Goal: Transaction & Acquisition: Purchase product/service

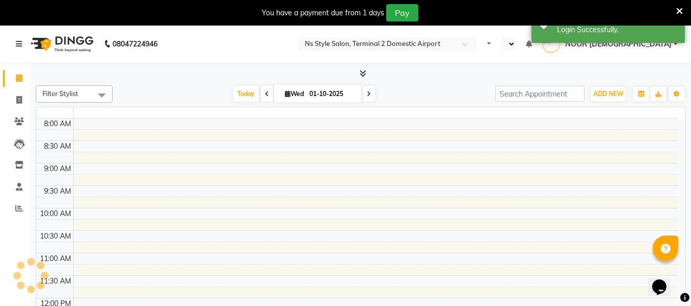
select select "en"
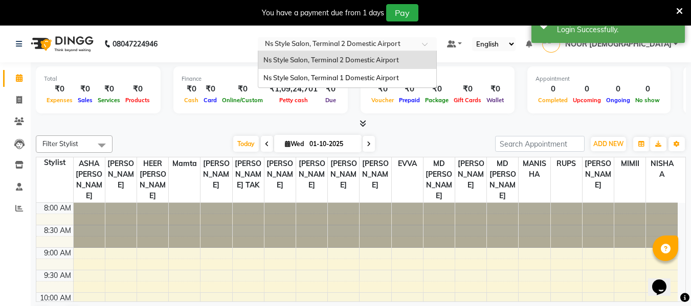
click at [411, 45] on input "text" at bounding box center [337, 45] width 148 height 10
click at [399, 61] on span "Ns Style Salon, Terminal 2 Domestic Airport" at bounding box center [330, 60] width 135 height 8
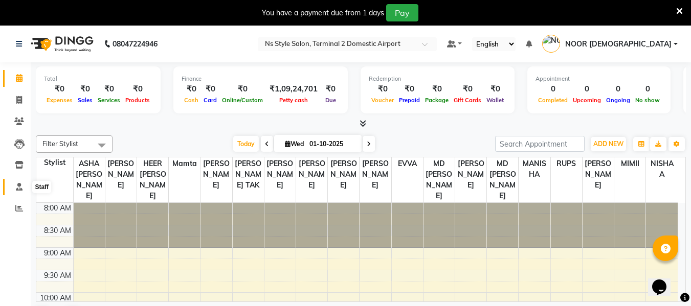
click at [21, 183] on icon at bounding box center [19, 187] width 7 height 8
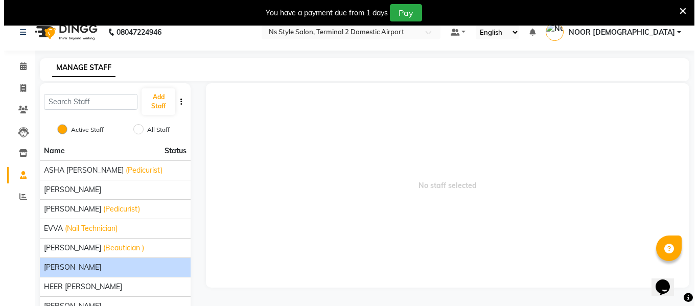
scroll to position [11, 0]
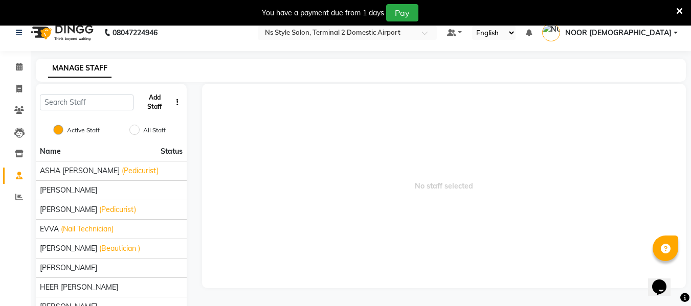
click at [151, 106] on button "Add Staff" at bounding box center [154, 102] width 34 height 27
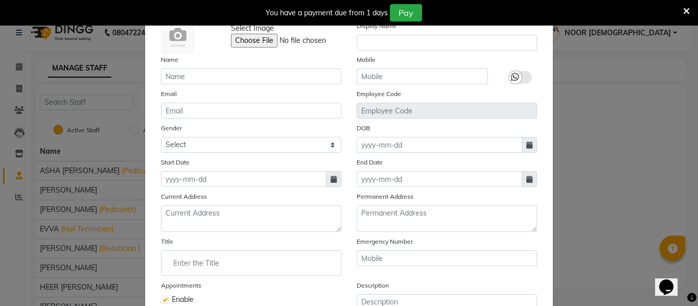
scroll to position [0, 0]
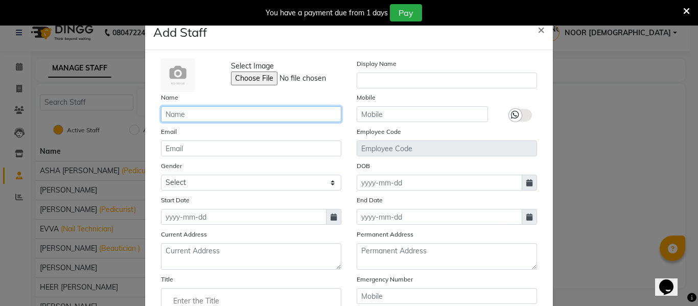
click at [274, 114] on input "text" at bounding box center [251, 114] width 180 height 16
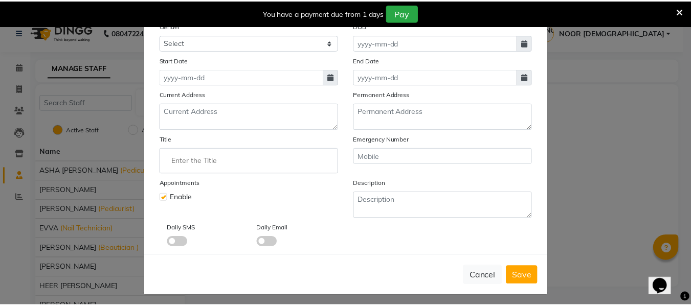
scroll to position [139, 0]
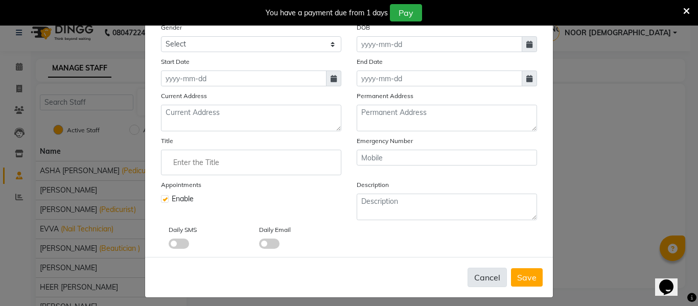
click at [487, 282] on button "Cancel" at bounding box center [487, 277] width 39 height 19
checkbox input "false"
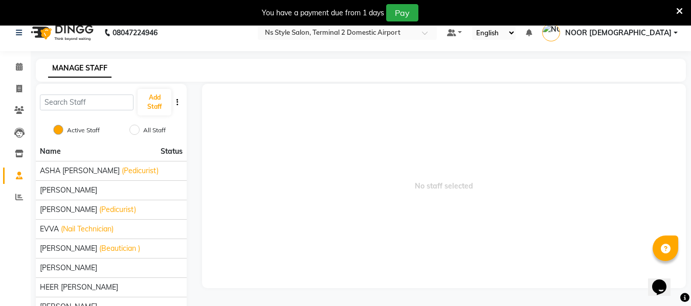
click at [233, 186] on span "No staff selected" at bounding box center [444, 186] width 484 height 204
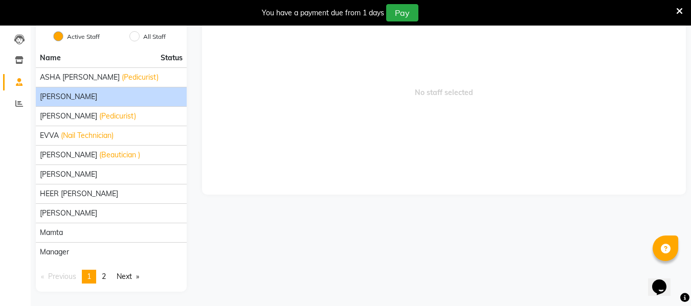
scroll to position [106, 0]
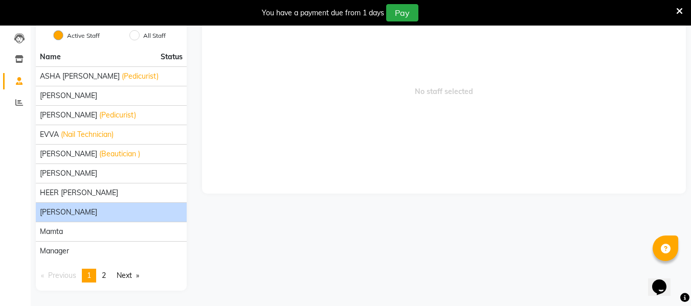
click at [90, 212] on span "[PERSON_NAME]" at bounding box center [68, 212] width 57 height 11
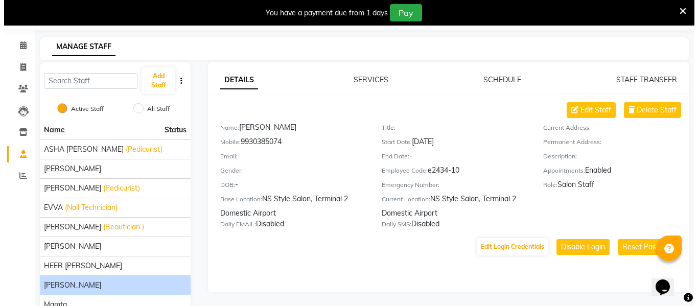
scroll to position [32, 0]
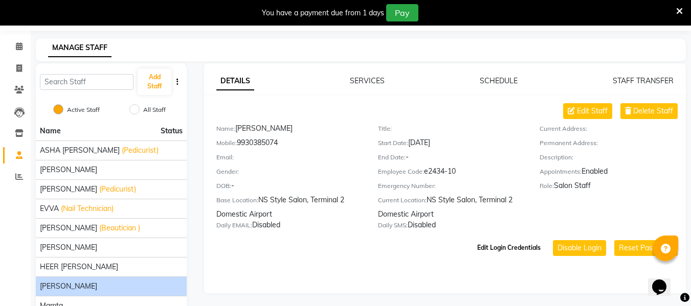
click at [490, 248] on button "Edit Login Credentials" at bounding box center [509, 247] width 72 height 17
select select "1902"
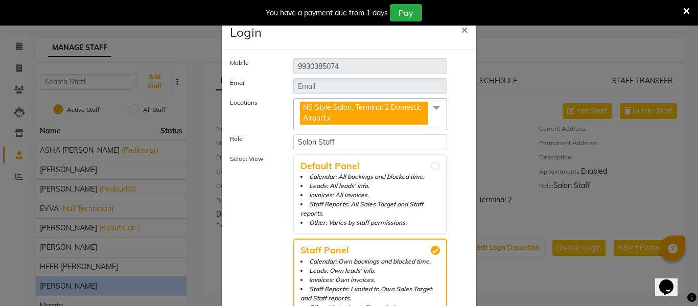
scroll to position [72, 0]
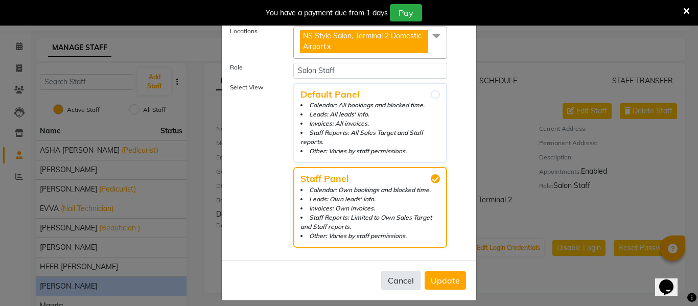
click at [398, 272] on button "Cancel" at bounding box center [400, 280] width 39 height 19
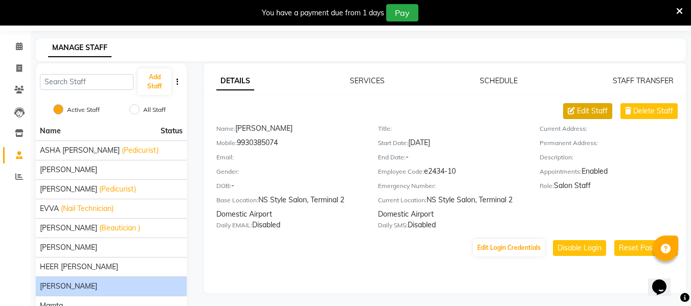
click at [591, 110] on span "Edit Staff" at bounding box center [592, 111] width 31 height 11
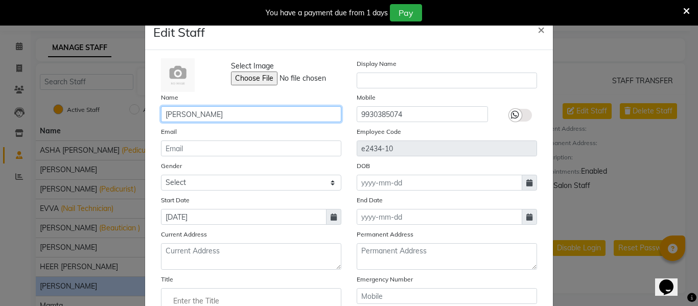
click at [217, 111] on input "[PERSON_NAME]" at bounding box center [251, 114] width 180 height 16
type input "I"
type input "[PERSON_NAME]"
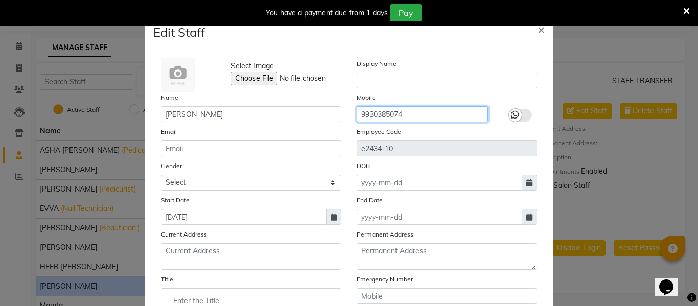
click at [409, 112] on input "9930385074" at bounding box center [422, 114] width 131 height 16
type input "9"
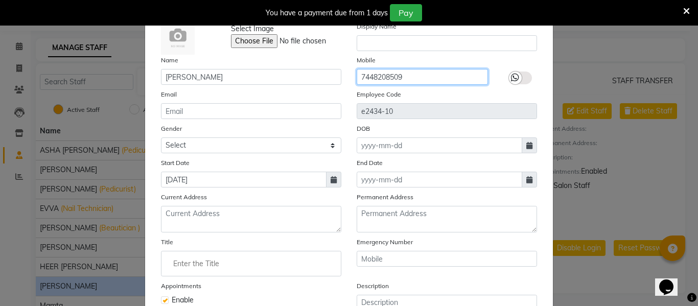
scroll to position [38, 0]
type input "7448208509"
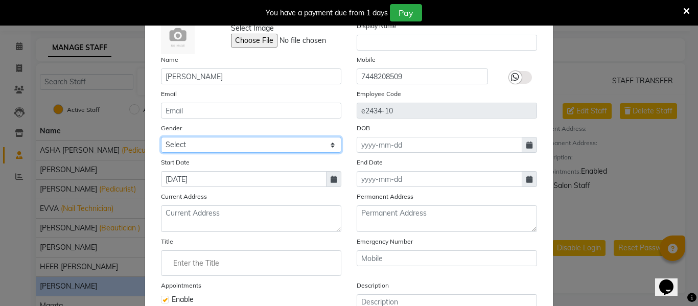
click at [272, 142] on select "Select [DEMOGRAPHIC_DATA] [DEMOGRAPHIC_DATA] Other Prefer Not To Say" at bounding box center [251, 145] width 180 height 16
select select "[DEMOGRAPHIC_DATA]"
click at [161, 137] on select "Select [DEMOGRAPHIC_DATA] [DEMOGRAPHIC_DATA] Other Prefer Not To Say" at bounding box center [251, 145] width 180 height 16
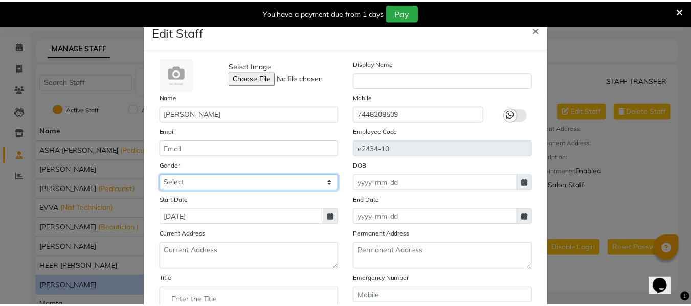
scroll to position [145, 0]
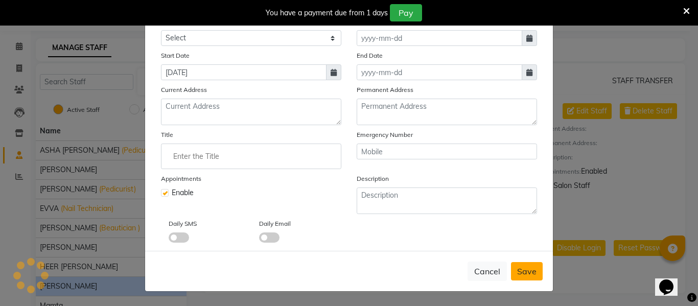
click at [518, 275] on span "Save" at bounding box center [526, 271] width 19 height 10
select select
checkbox input "false"
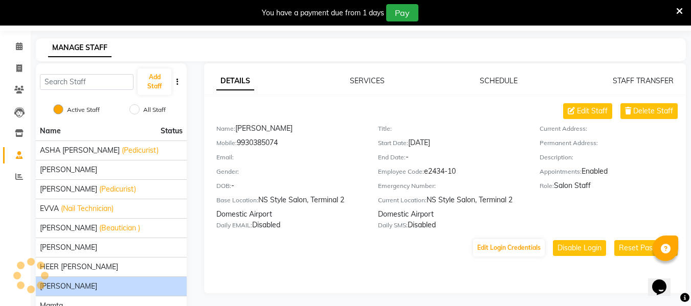
scroll to position [0, 0]
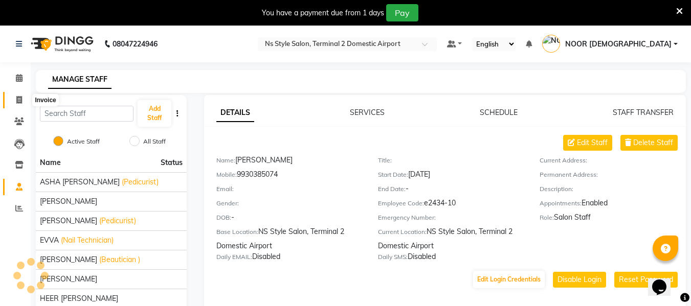
click at [17, 101] on icon at bounding box center [19, 100] width 6 height 8
select select "service"
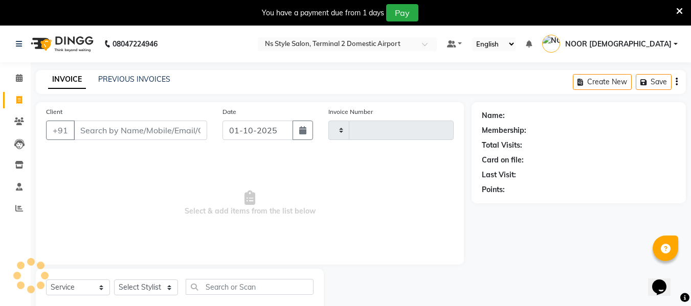
scroll to position [27, 0]
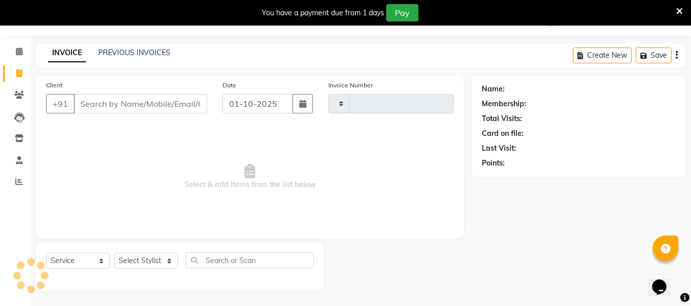
type input "2593"
select select "5661"
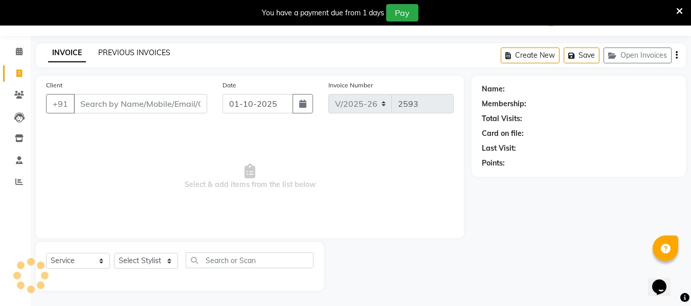
click at [137, 52] on link "PREVIOUS INVOICES" at bounding box center [134, 52] width 72 height 9
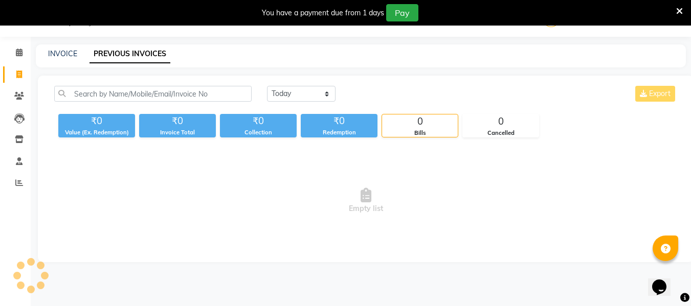
scroll to position [26, 0]
click at [60, 55] on link "INVOICE" at bounding box center [62, 53] width 29 height 9
select select "service"
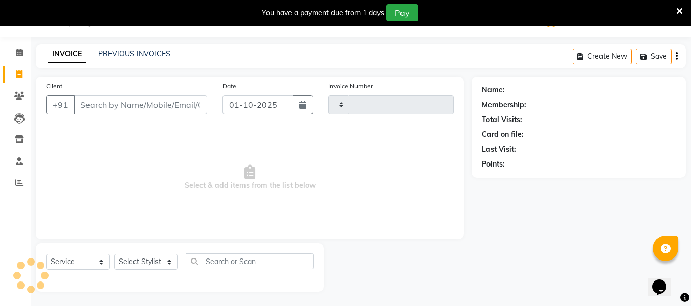
scroll to position [27, 0]
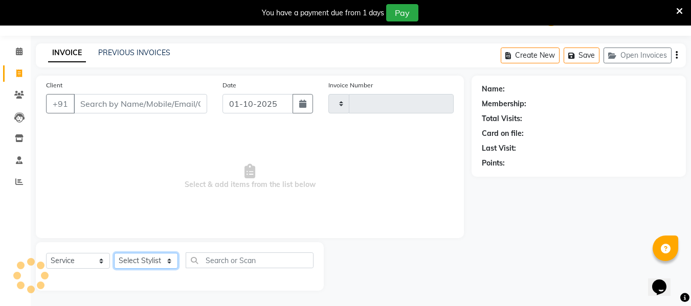
click at [150, 263] on select "Select Stylist ASHA [PERSON_NAME] [PERSON_NAME] EHATESHAM [PERSON_NAME] [PERSON…" at bounding box center [146, 261] width 64 height 16
type input "2593"
select select "5661"
click at [82, 184] on span "Select & add items from the list below" at bounding box center [249, 177] width 407 height 102
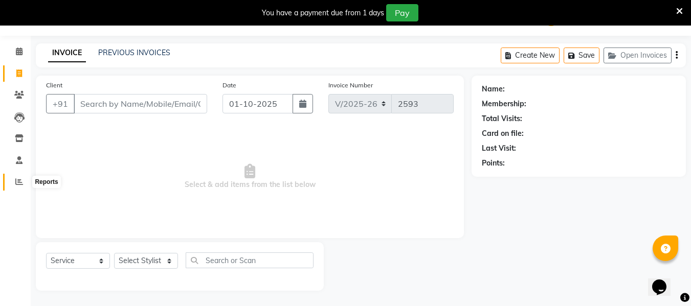
click at [20, 180] on icon at bounding box center [19, 182] width 8 height 8
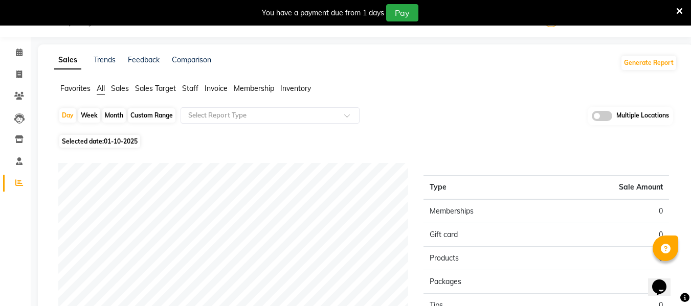
scroll to position [27, 0]
click at [21, 78] on span at bounding box center [19, 74] width 18 height 12
select select "service"
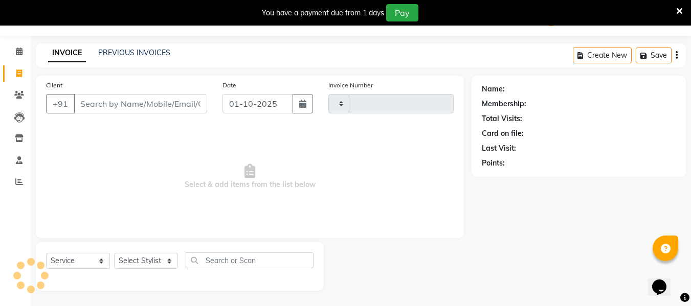
type input "2593"
select select "5661"
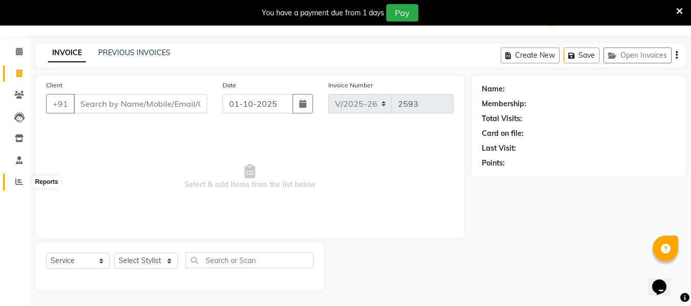
click at [20, 180] on icon at bounding box center [19, 182] width 8 height 8
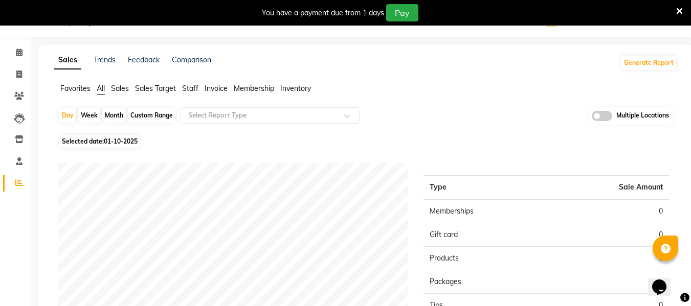
scroll to position [27, 0]
click at [21, 164] on icon at bounding box center [19, 160] width 7 height 8
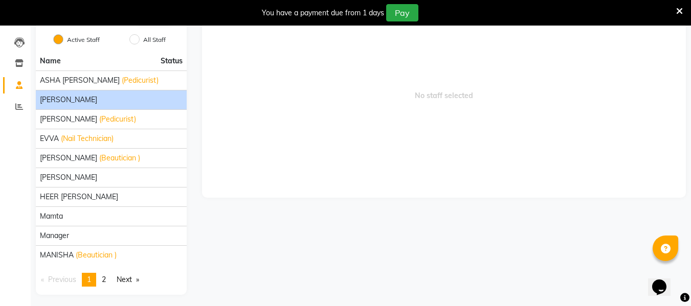
scroll to position [106, 0]
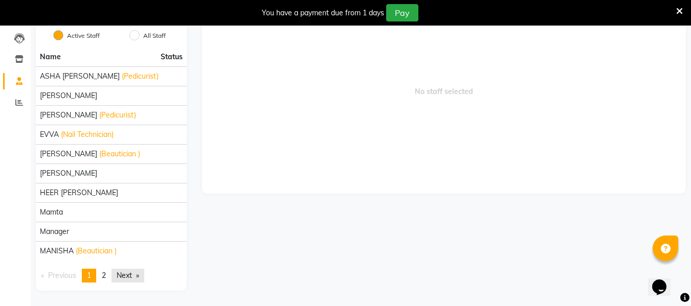
click at [127, 277] on link "Next page" at bounding box center [127, 276] width 33 height 14
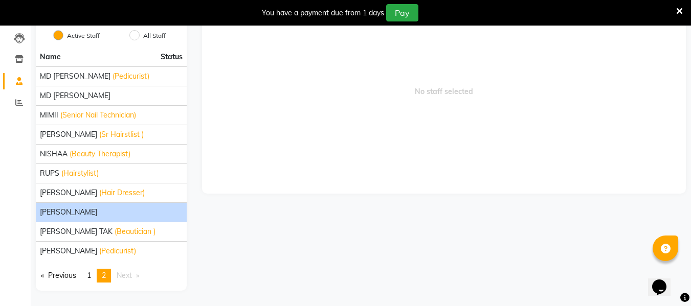
click at [75, 208] on span "[PERSON_NAME]" at bounding box center [68, 212] width 57 height 11
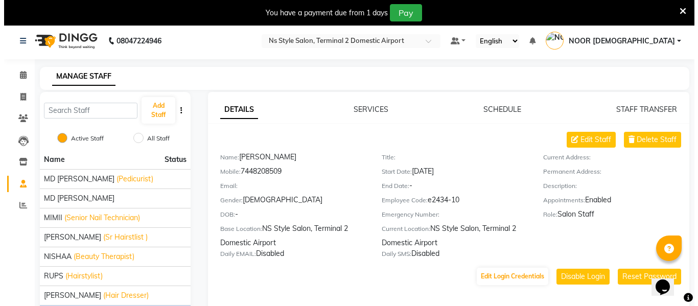
scroll to position [0, 0]
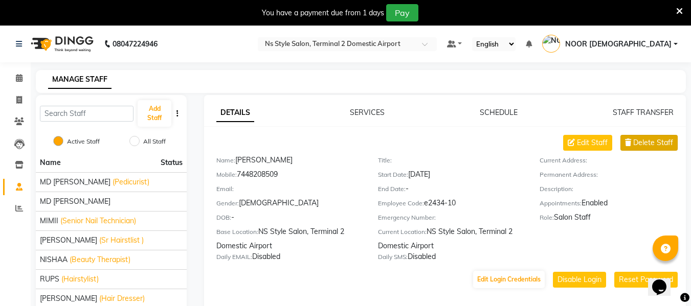
click at [671, 143] on span "Delete Staff" at bounding box center [653, 142] width 40 height 11
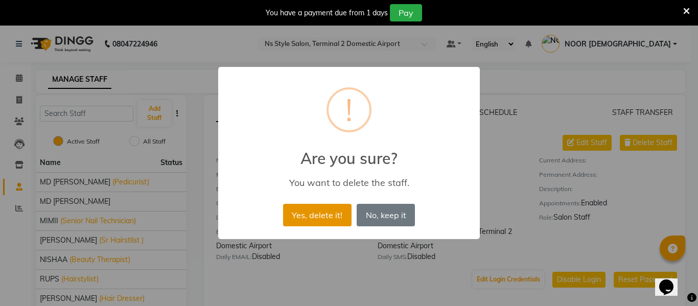
click at [321, 213] on button "Yes, delete it!" at bounding box center [317, 215] width 68 height 22
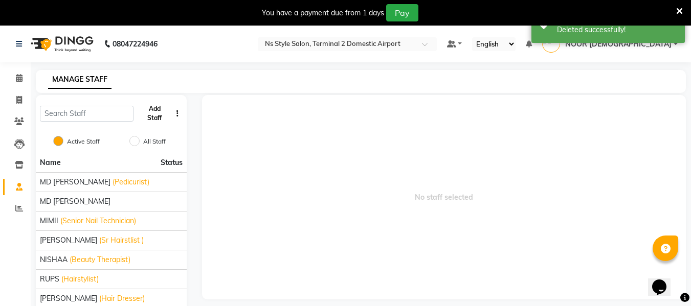
click at [156, 106] on button "Add Staff" at bounding box center [154, 113] width 34 height 27
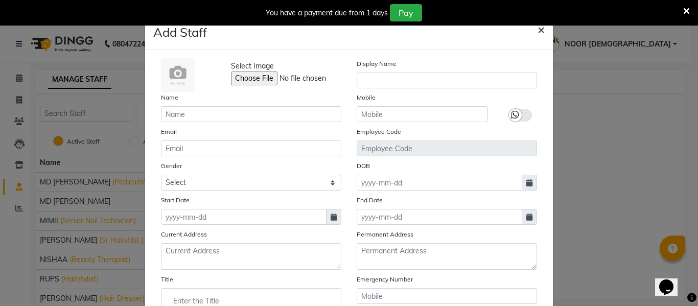
click at [538, 29] on span "×" at bounding box center [541, 28] width 7 height 15
checkbox input "false"
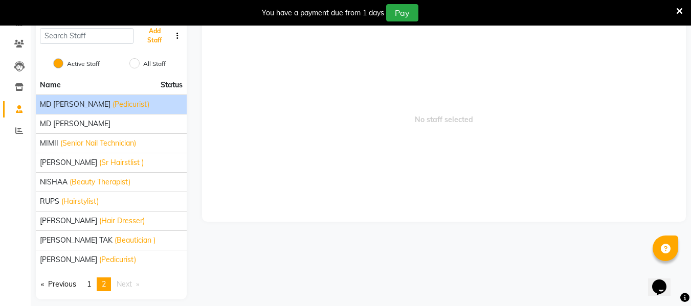
scroll to position [86, 0]
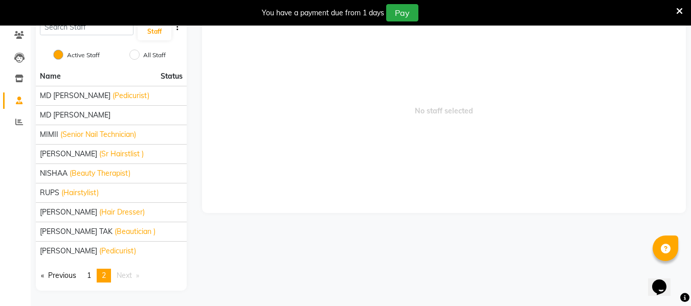
click at [130, 270] on li "Next page" at bounding box center [127, 276] width 33 height 14
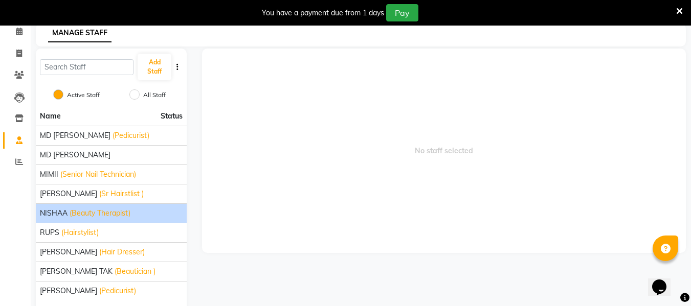
scroll to position [45, 0]
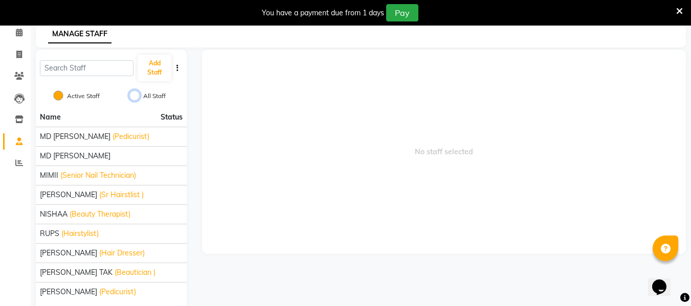
click at [133, 96] on input "All Staff" at bounding box center [134, 95] width 10 height 10
radio input "true"
radio input "false"
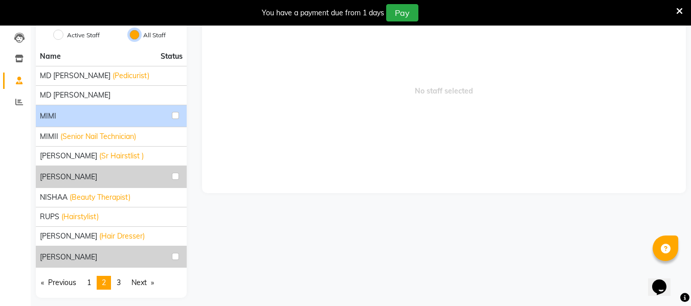
scroll to position [113, 0]
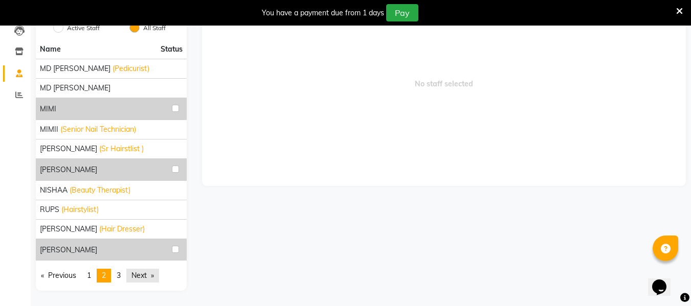
click at [140, 274] on link "Next page" at bounding box center [142, 276] width 33 height 14
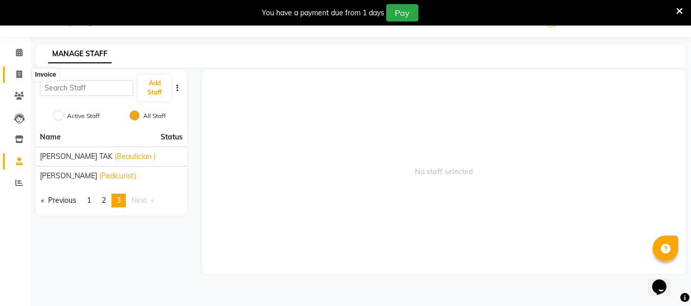
click at [18, 69] on span at bounding box center [19, 75] width 18 height 12
select select "service"
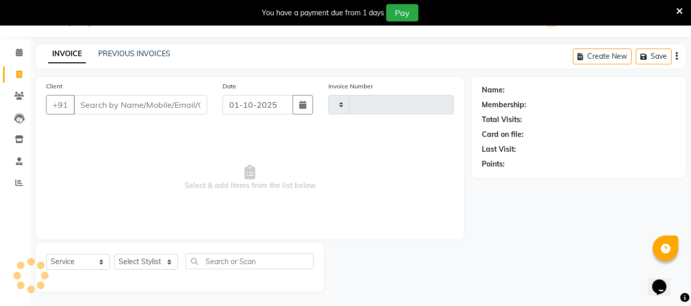
scroll to position [27, 0]
type input "2593"
select select "5661"
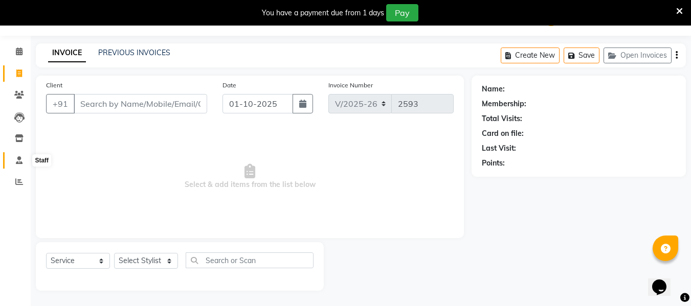
click at [17, 157] on icon at bounding box center [19, 160] width 7 height 8
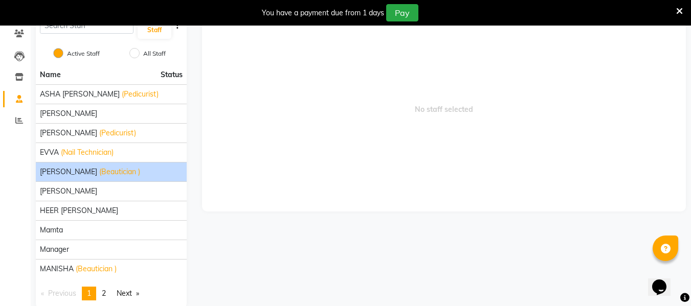
scroll to position [106, 0]
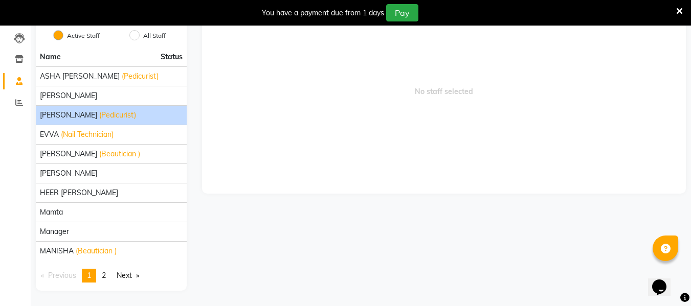
click at [90, 114] on span "[PERSON_NAME]" at bounding box center [68, 115] width 57 height 11
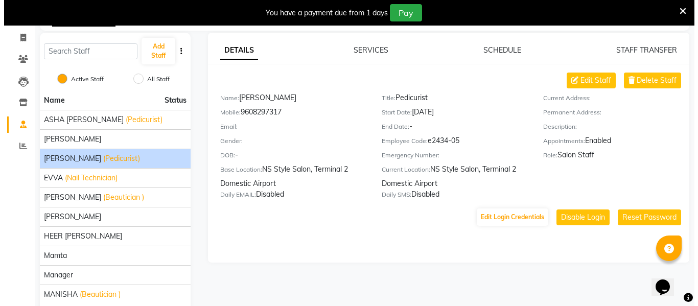
scroll to position [62, 0]
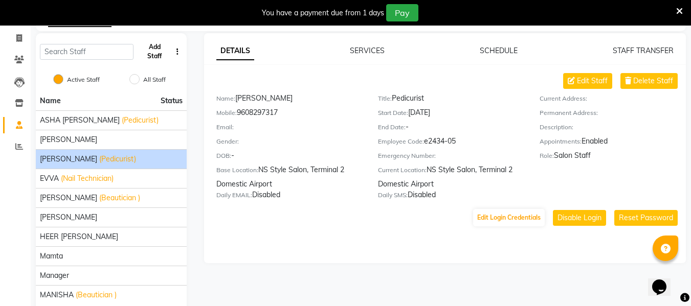
click at [158, 52] on button "Add Staff" at bounding box center [154, 51] width 34 height 27
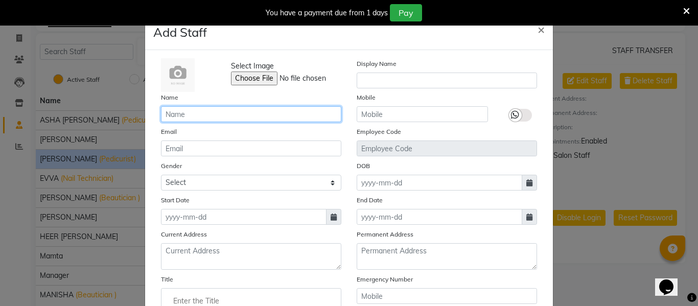
click at [198, 118] on input "text" at bounding box center [251, 114] width 180 height 16
type input "s"
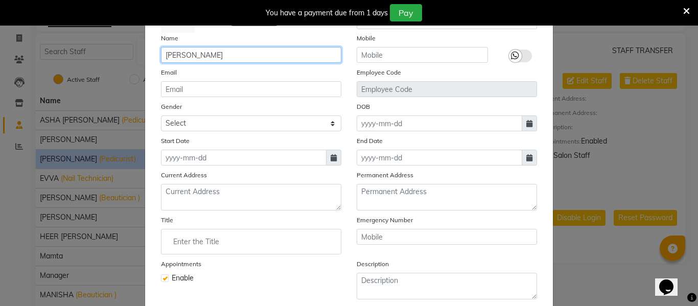
scroll to position [69, 0]
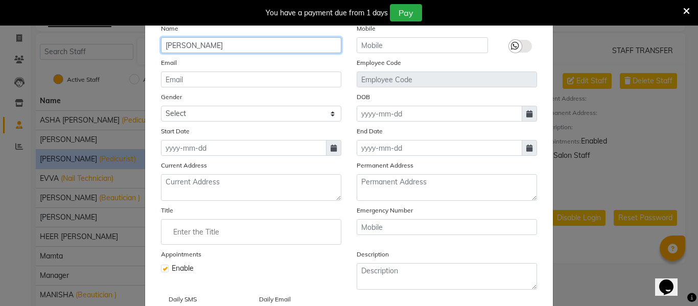
type input "[PERSON_NAME]"
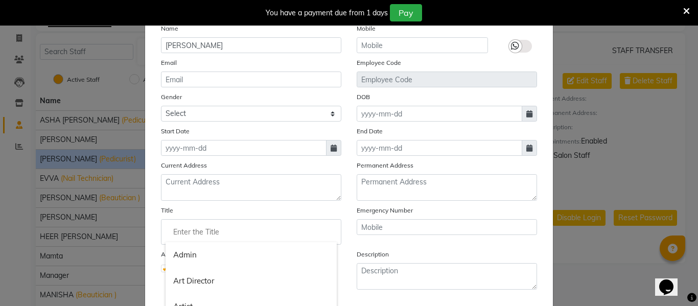
click at [199, 231] on input "Enter the Title" at bounding box center [251, 232] width 171 height 20
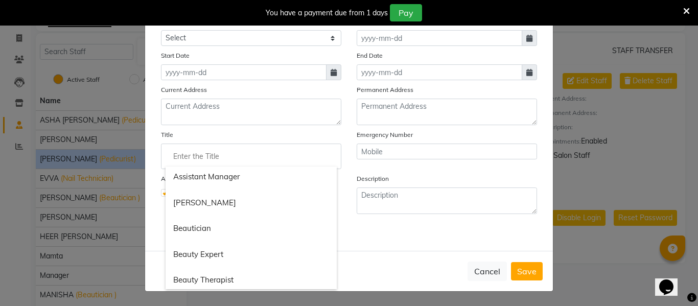
scroll to position [106, 0]
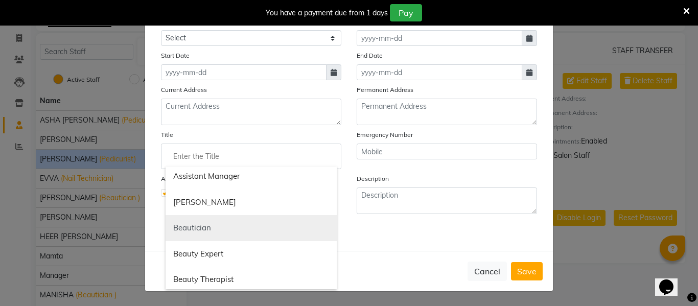
click at [214, 226] on link "Beautician" at bounding box center [251, 228] width 171 height 26
type input "Beautician"
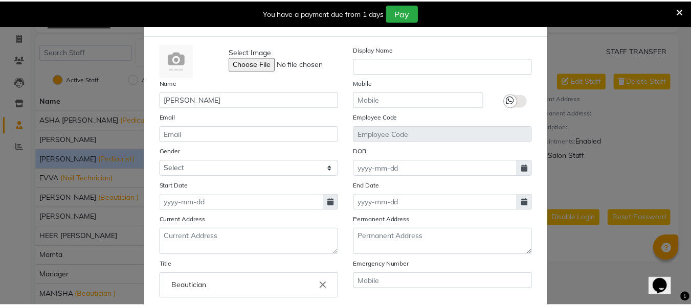
scroll to position [0, 0]
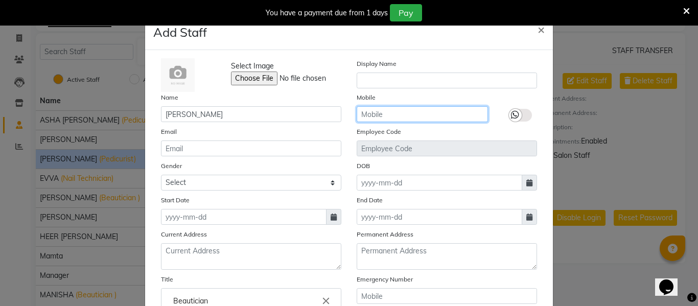
click at [395, 113] on input "text" at bounding box center [422, 114] width 131 height 16
type input "7448208"
click at [540, 32] on span "×" at bounding box center [541, 28] width 7 height 15
checkbox input "false"
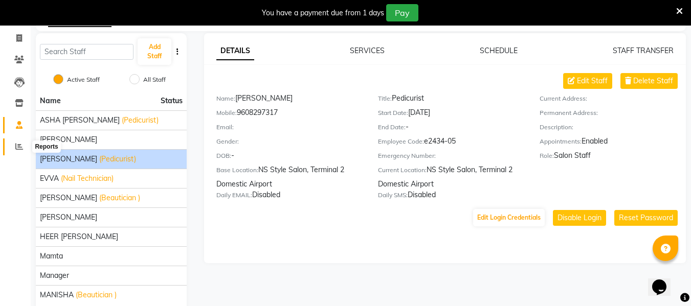
click at [20, 147] on icon at bounding box center [19, 147] width 8 height 8
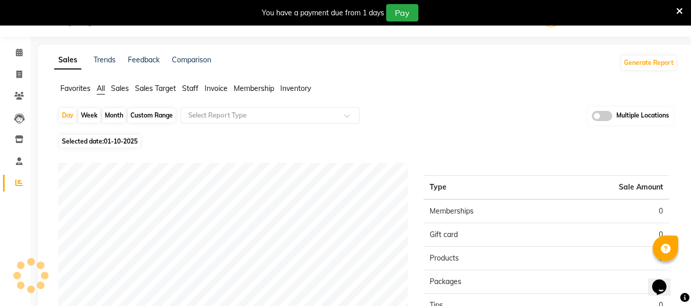
scroll to position [62, 0]
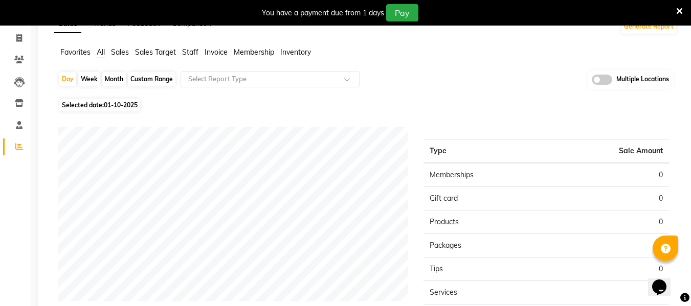
click at [192, 54] on span "Staff" at bounding box center [190, 52] width 16 height 9
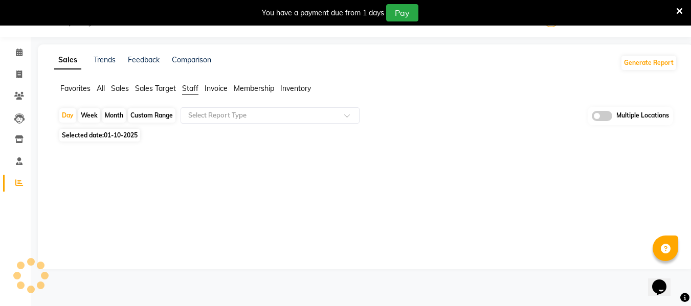
click at [111, 112] on div "Month" at bounding box center [114, 115] width 24 height 14
select select "10"
select select "2025"
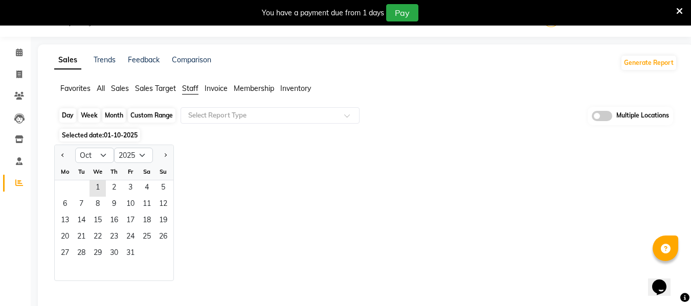
scroll to position [62, 0]
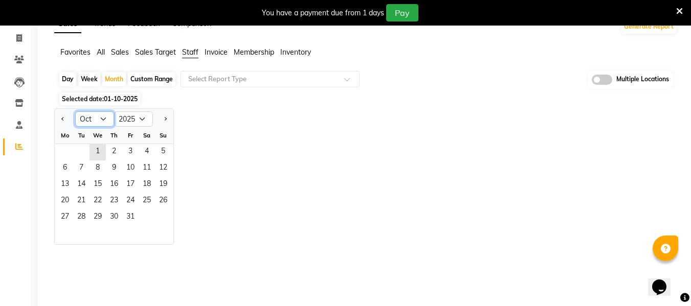
click at [90, 121] on select "Jan Feb Mar Apr May Jun [DATE] Aug Sep Oct Nov Dec" at bounding box center [94, 118] width 39 height 15
select select "9"
click at [75, 111] on select "Jan Feb Mar Apr May Jun [DATE] Aug Sep Oct Nov Dec" at bounding box center [94, 118] width 39 height 15
click at [70, 151] on span "1" at bounding box center [65, 152] width 16 height 16
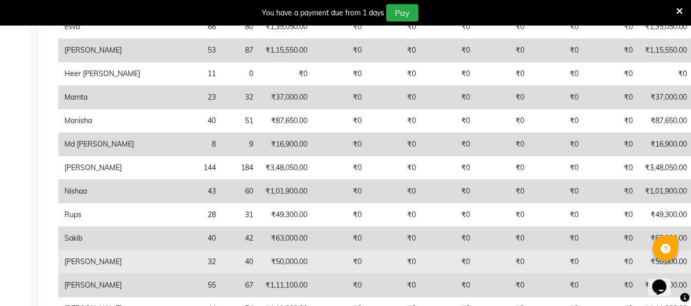
scroll to position [0, 0]
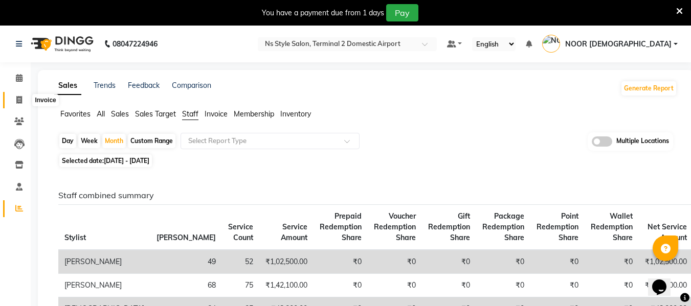
click at [21, 100] on icon at bounding box center [19, 100] width 6 height 8
select select "service"
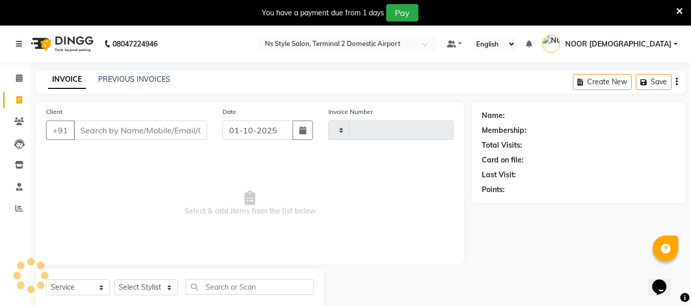
type input "2593"
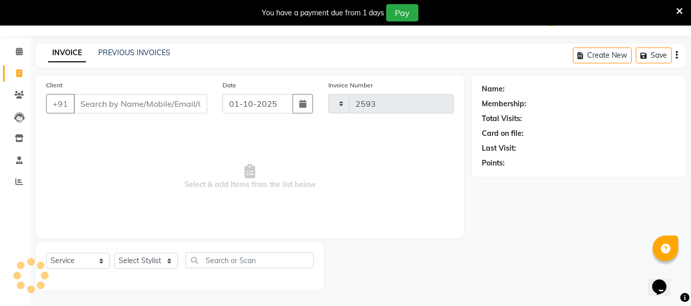
select select "5661"
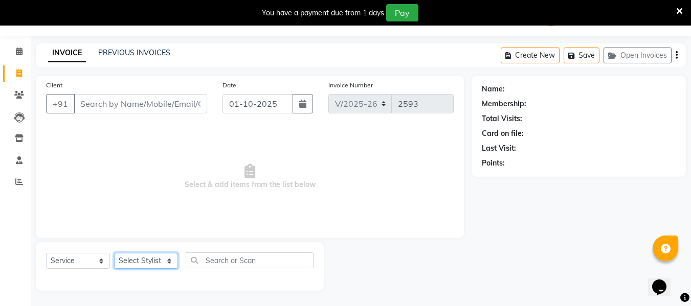
click at [140, 257] on select "Select Stylist ASHA [PERSON_NAME] [PERSON_NAME] EHATESHAM [PERSON_NAME] [PERSON…" at bounding box center [146, 261] width 64 height 16
select select "39699"
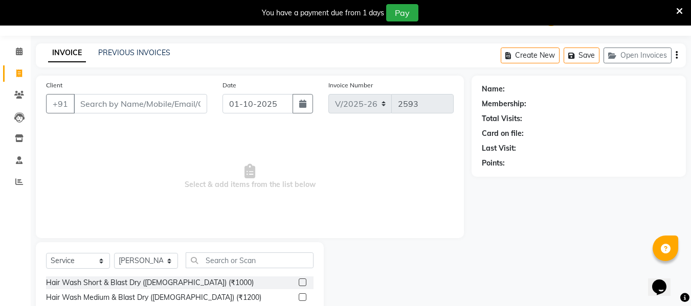
click at [50, 182] on span "Select & add items from the list below" at bounding box center [249, 177] width 407 height 102
click at [18, 164] on icon at bounding box center [19, 160] width 7 height 8
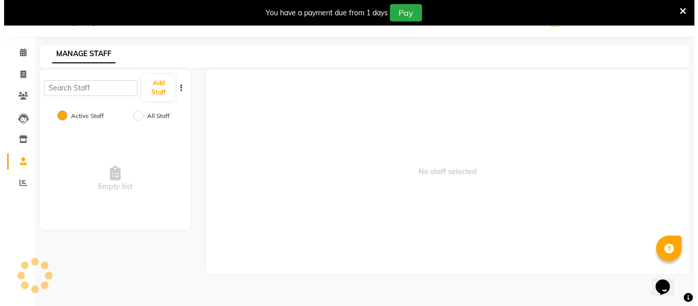
scroll to position [27, 0]
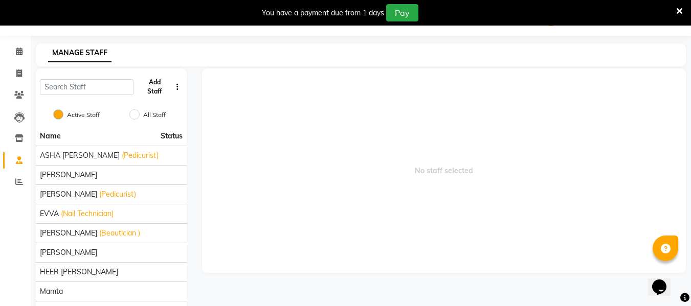
click at [158, 89] on button "Add Staff" at bounding box center [154, 87] width 34 height 27
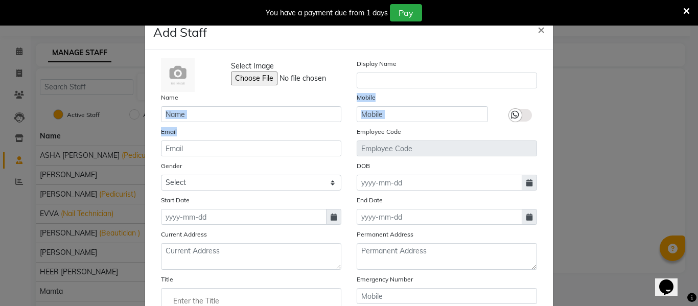
drag, startPoint x: 310, startPoint y: 133, endPoint x: 263, endPoint y: 120, distance: 48.9
click at [263, 120] on div "Select Image Display Name Name Mobile Email Employee Code Gender Select [DEMOGR…" at bounding box center [349, 222] width 392 height 329
click at [263, 120] on input "text" at bounding box center [251, 114] width 180 height 16
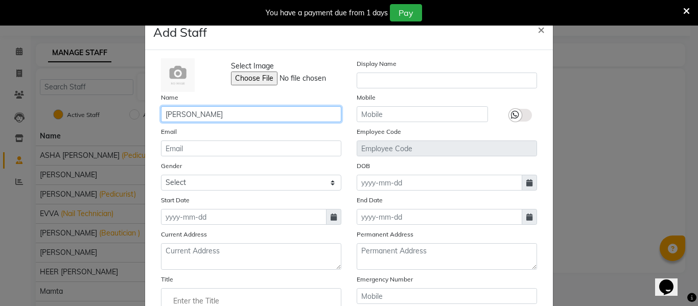
type input "[PERSON_NAME]"
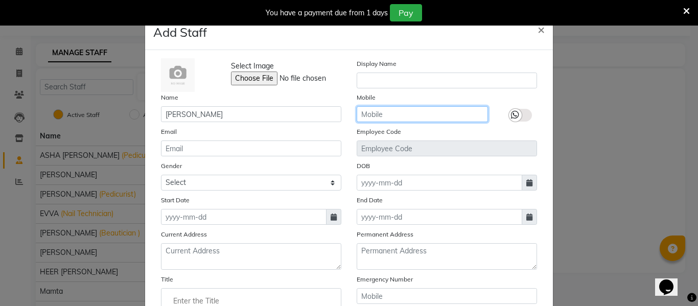
click at [376, 115] on input "text" at bounding box center [422, 114] width 131 height 16
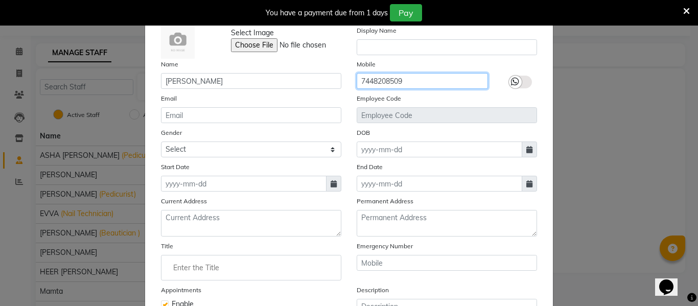
scroll to position [35, 0]
type input "7448208509"
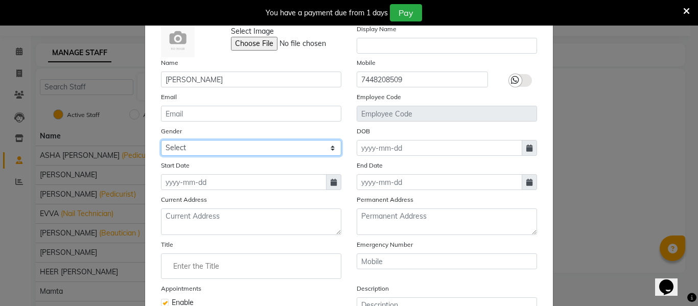
click at [254, 149] on select "Select [DEMOGRAPHIC_DATA] [DEMOGRAPHIC_DATA] Other Prefer Not To Say" at bounding box center [251, 148] width 180 height 16
select select "[DEMOGRAPHIC_DATA]"
click at [161, 140] on select "Select [DEMOGRAPHIC_DATA] [DEMOGRAPHIC_DATA] Other Prefer Not To Say" at bounding box center [251, 148] width 180 height 16
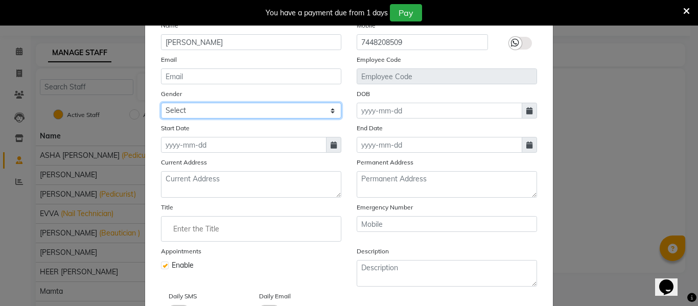
scroll to position [75, 0]
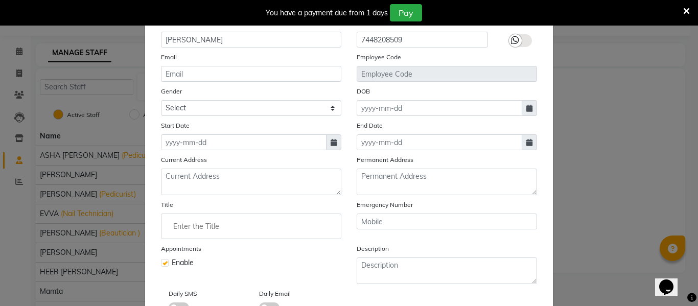
click at [326, 145] on span at bounding box center [333, 142] width 15 height 16
select select "10"
select select "2025"
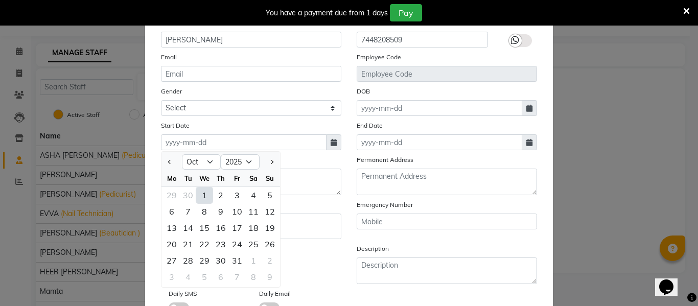
click at [203, 192] on div "1" at bounding box center [204, 195] width 16 height 16
type input "01-10-2025"
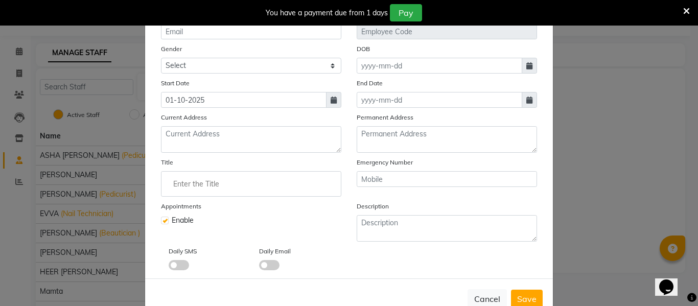
scroll to position [118, 0]
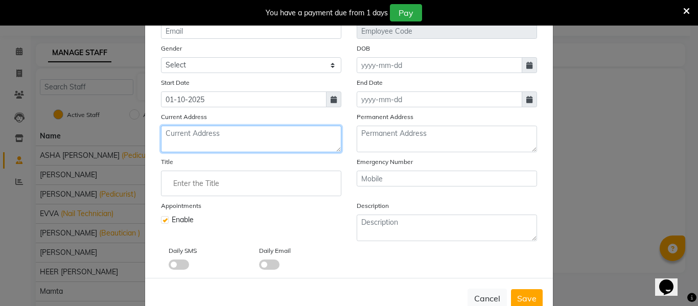
click at [206, 138] on textarea at bounding box center [251, 139] width 180 height 27
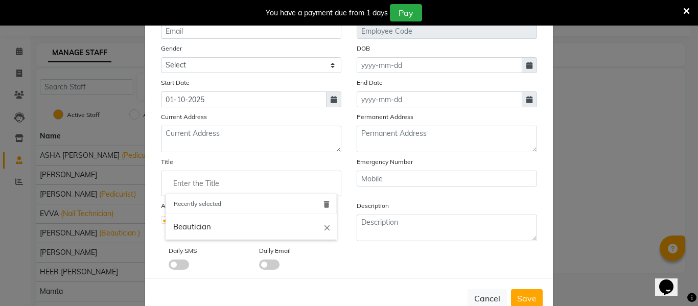
click at [195, 180] on input "Enter the Title" at bounding box center [251, 183] width 171 height 20
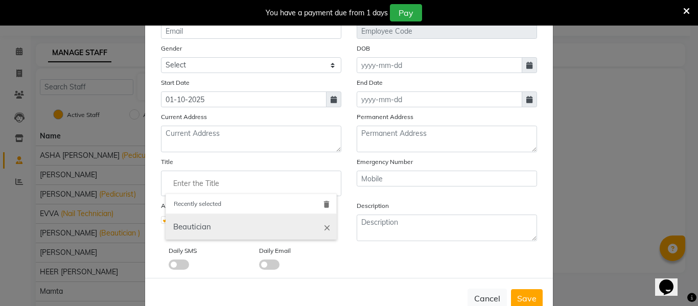
click at [216, 220] on link "Beautician" at bounding box center [251, 227] width 171 height 26
type input "Beautician"
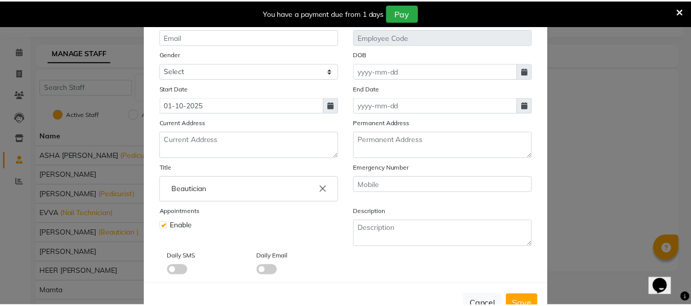
scroll to position [145, 0]
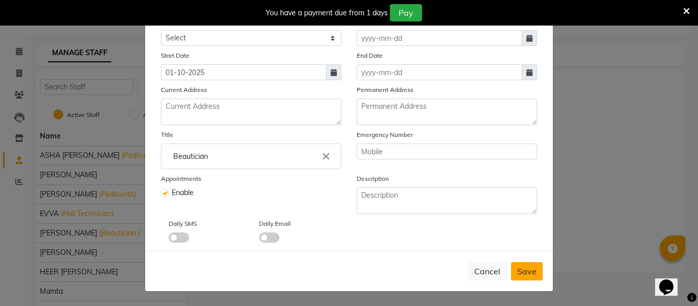
click at [529, 273] on span "Save" at bounding box center [526, 271] width 19 height 10
select select
checkbox input "false"
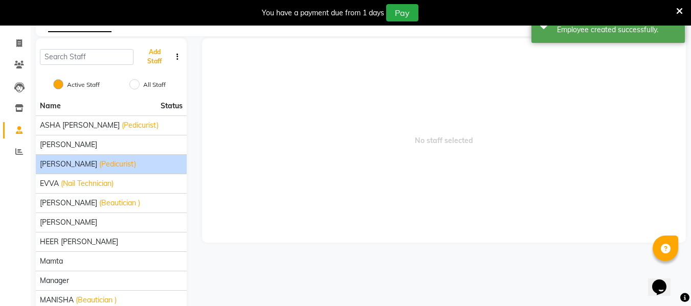
scroll to position [106, 0]
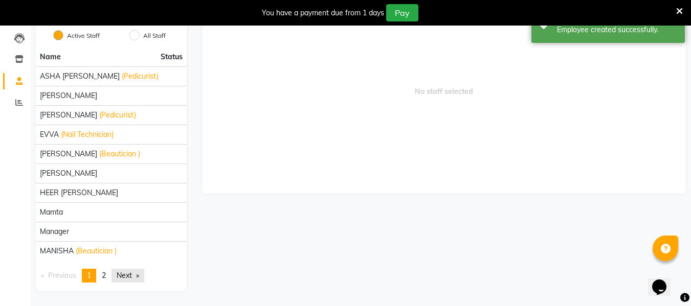
click at [129, 274] on link "Next page" at bounding box center [127, 276] width 33 height 14
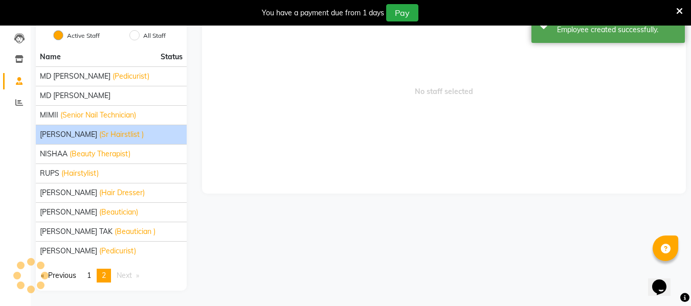
scroll to position [0, 0]
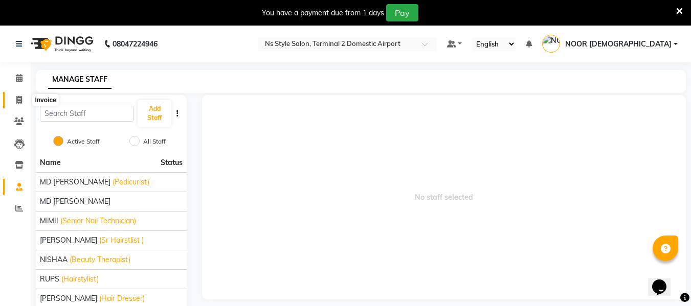
click at [13, 95] on span at bounding box center [19, 101] width 18 height 12
select select "service"
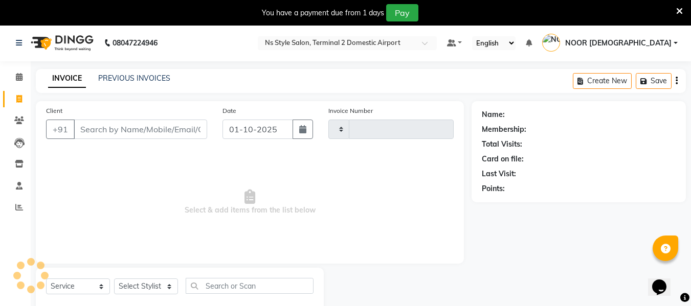
scroll to position [27, 0]
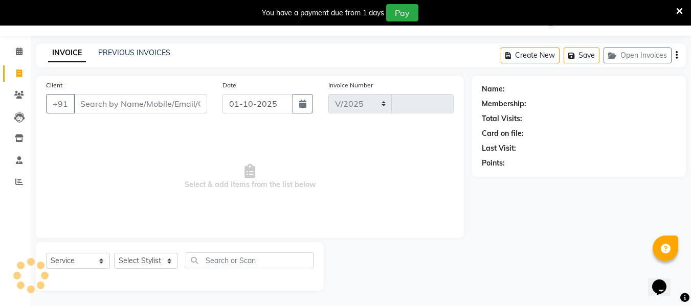
select select "5661"
type input "2593"
click at [144, 256] on select "Select Stylist" at bounding box center [146, 261] width 64 height 16
click at [139, 263] on select "Select Stylist [PERSON_NAME] [PERSON_NAME] EHATESHAM [PERSON_NAME] [PERSON_NAME…" at bounding box center [146, 261] width 64 height 16
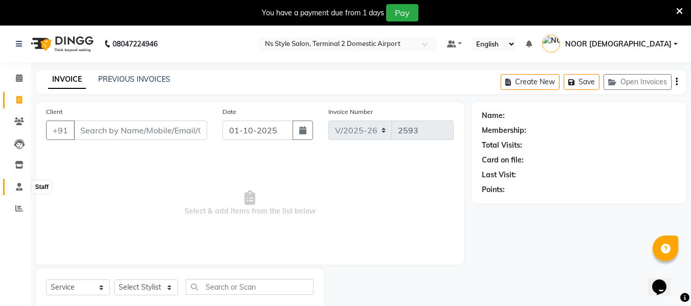
click at [21, 189] on icon at bounding box center [19, 187] width 7 height 8
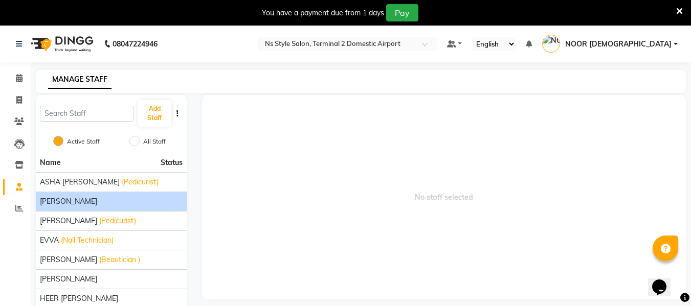
click at [93, 199] on div "[PERSON_NAME]" at bounding box center [111, 201] width 143 height 11
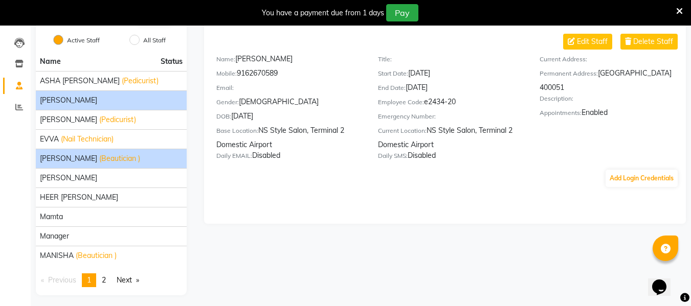
scroll to position [102, 0]
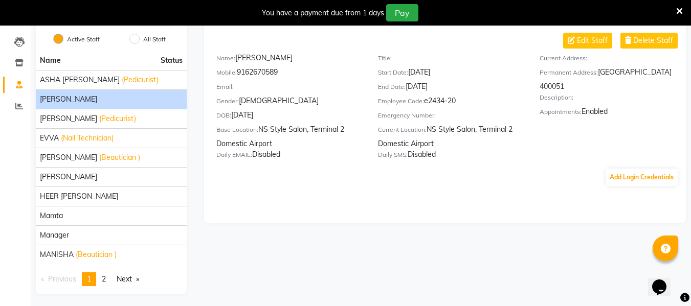
click at [135, 290] on div "Name Status [PERSON_NAME] (Pedicurist) [PERSON_NAME] (Pedicurist) EVVA (Nail Te…" at bounding box center [111, 172] width 151 height 243
click at [134, 275] on link "Next page" at bounding box center [127, 279] width 33 height 14
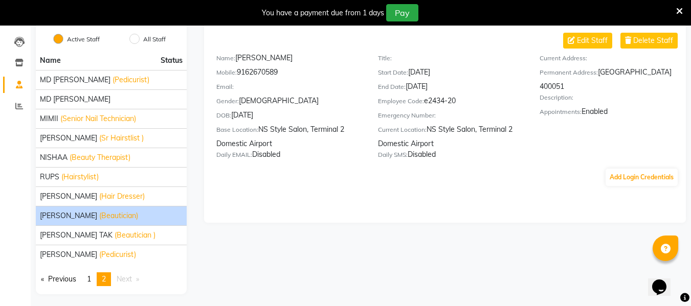
click at [99, 212] on span "(Beautician)" at bounding box center [118, 216] width 39 height 11
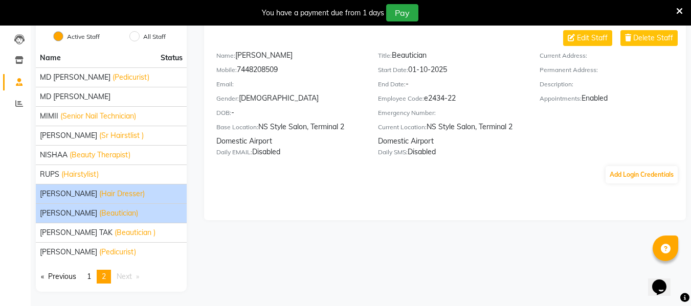
scroll to position [106, 0]
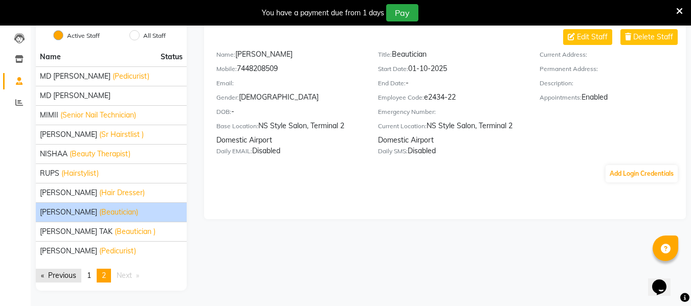
click at [57, 279] on link "Previous page" at bounding box center [58, 276] width 45 height 14
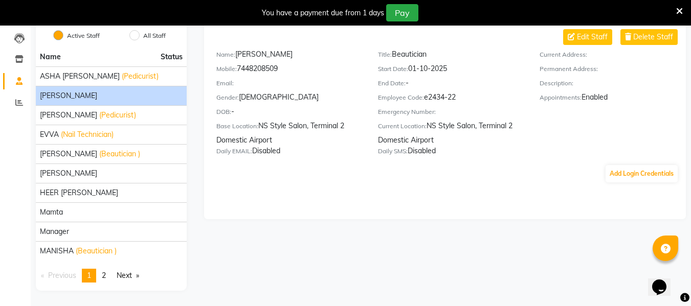
click at [94, 87] on li "[PERSON_NAME]" at bounding box center [111, 95] width 151 height 19
click at [94, 94] on div "[PERSON_NAME]" at bounding box center [111, 95] width 143 height 11
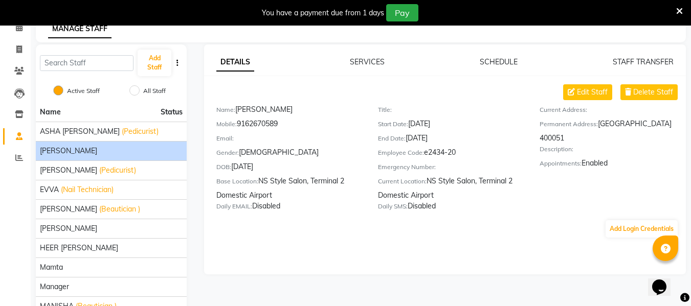
scroll to position [0, 0]
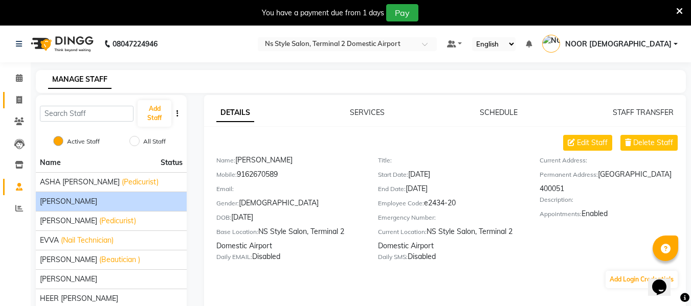
click at [20, 93] on link "Invoice" at bounding box center [15, 100] width 25 height 17
select select "service"
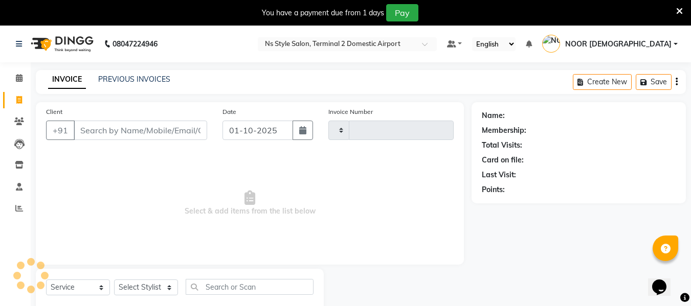
scroll to position [27, 0]
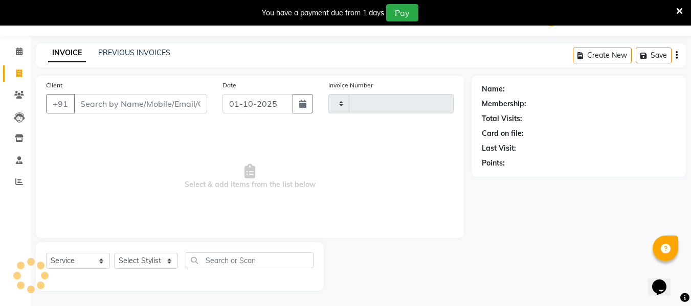
type input "2593"
select select "5661"
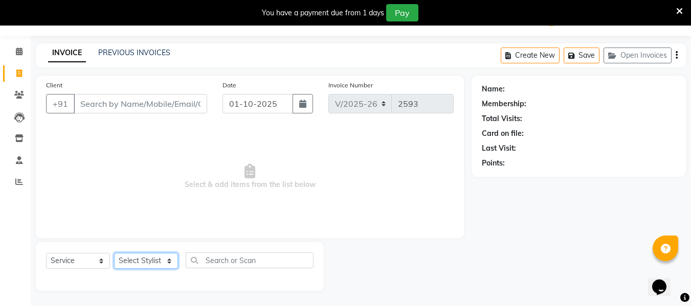
click at [142, 260] on select "Select Stylist [PERSON_NAME] [PERSON_NAME] EHATESHAM [PERSON_NAME] [PERSON_NAME…" at bounding box center [146, 261] width 64 height 16
click at [84, 203] on span "Select & add items from the list below" at bounding box center [249, 177] width 407 height 102
click at [116, 104] on input "Client" at bounding box center [140, 103] width 133 height 19
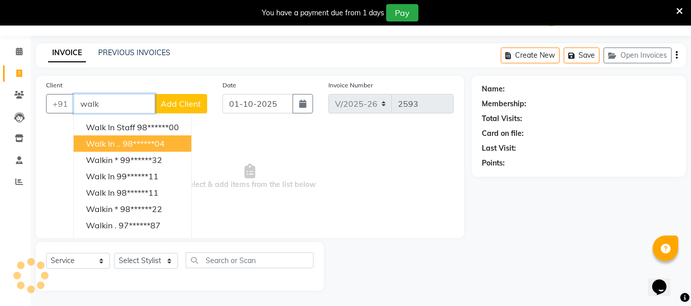
click at [117, 142] on span "Walk in .." at bounding box center [103, 144] width 35 height 10
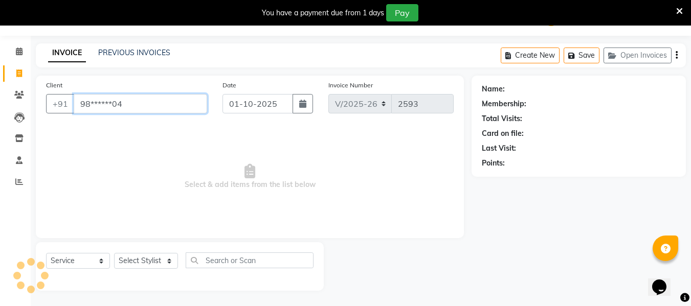
type input "98******04"
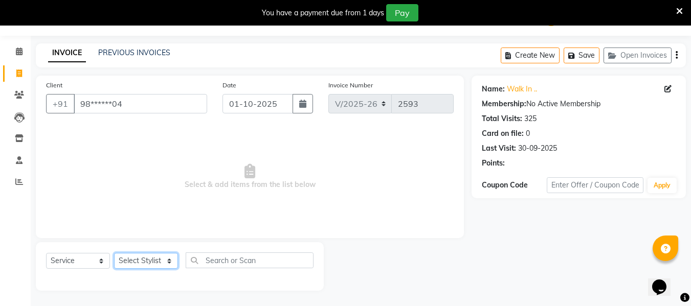
drag, startPoint x: 131, startPoint y: 264, endPoint x: 146, endPoint y: 96, distance: 168.3
click at [146, 96] on div "Client +91 98******04 Date [DATE] Invoice Number V/2025 V/[PHONE_NUMBER] Select…" at bounding box center [249, 183] width 443 height 215
select select "45698"
click at [114, 253] on select "Select Stylist [PERSON_NAME] [PERSON_NAME] EHATESHAM [PERSON_NAME] [PERSON_NAME…" at bounding box center [146, 261] width 64 height 16
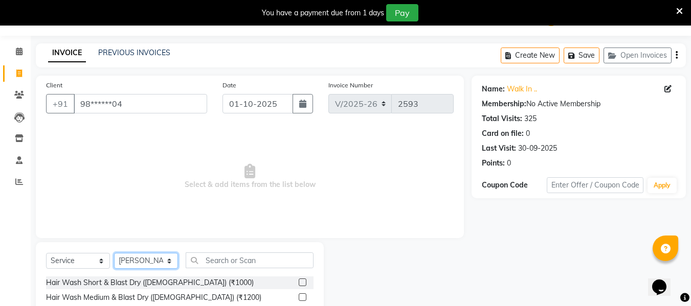
scroll to position [103, 0]
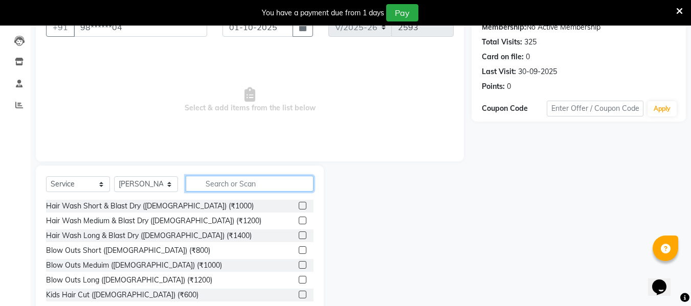
click at [244, 180] on input "text" at bounding box center [250, 184] width 128 height 16
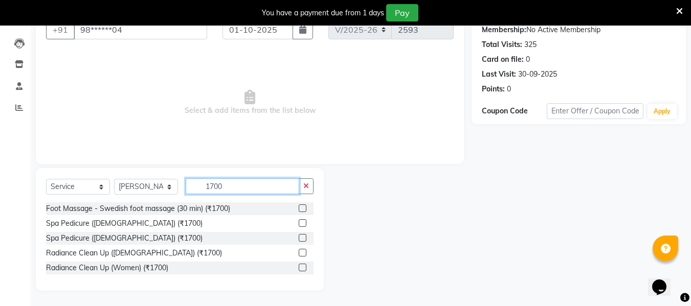
type input "1700"
click at [303, 208] on label at bounding box center [302, 208] width 8 height 8
click at [303, 208] on input "checkbox" at bounding box center [301, 208] width 7 height 7
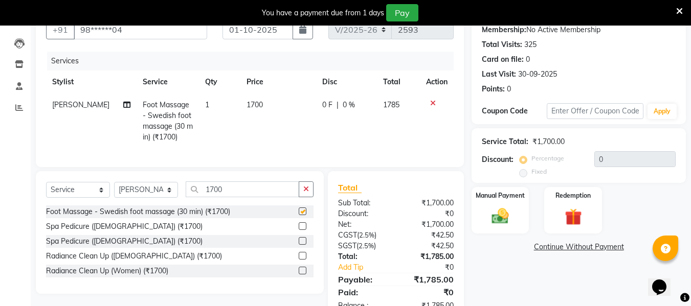
checkbox input "false"
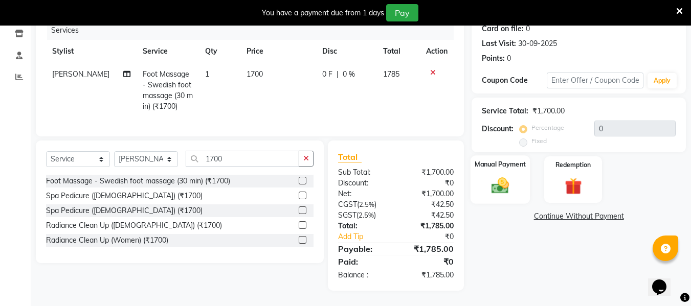
click at [507, 182] on img at bounding box center [500, 185] width 29 height 20
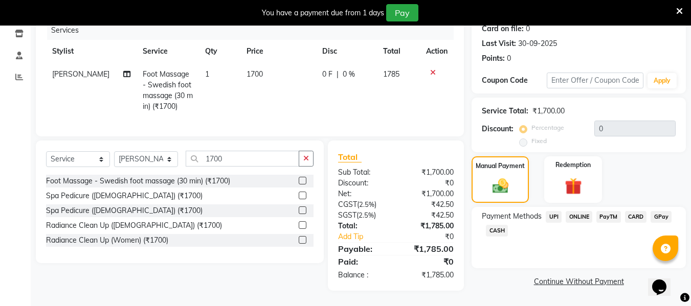
click at [633, 211] on span "CARD" at bounding box center [636, 217] width 22 height 12
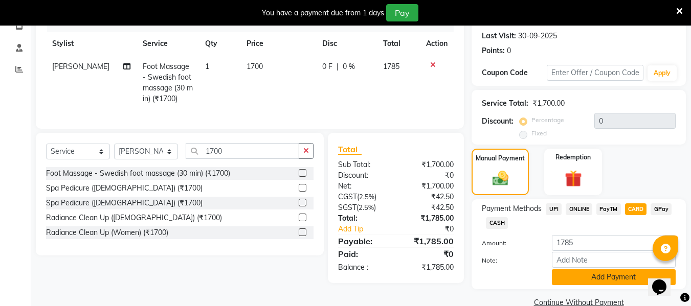
click at [610, 275] on button "Add Payment" at bounding box center [614, 277] width 124 height 16
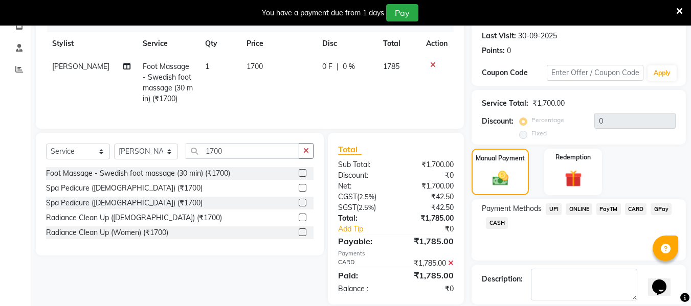
scroll to position [188, 0]
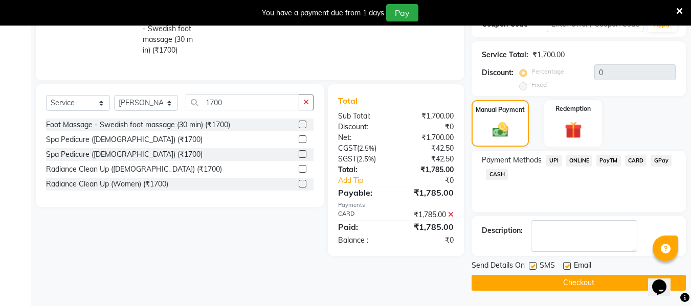
click at [598, 279] on button "Checkout" at bounding box center [578, 283] width 214 height 16
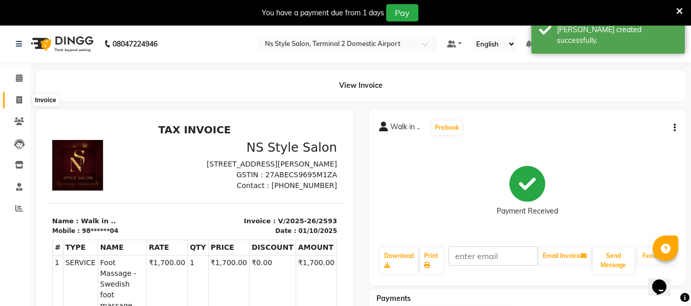
click at [25, 101] on span at bounding box center [19, 101] width 18 height 12
select select "service"
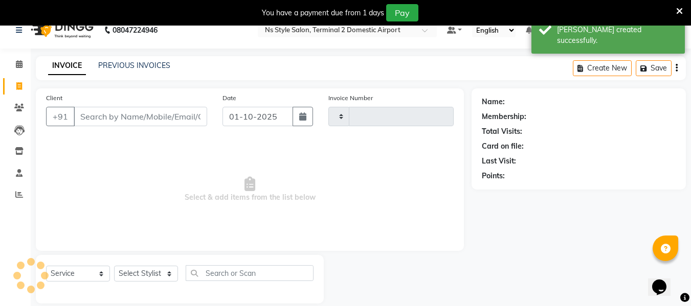
type input "2594"
select select "5661"
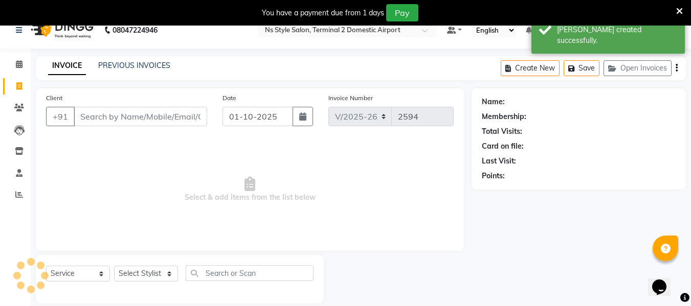
scroll to position [27, 0]
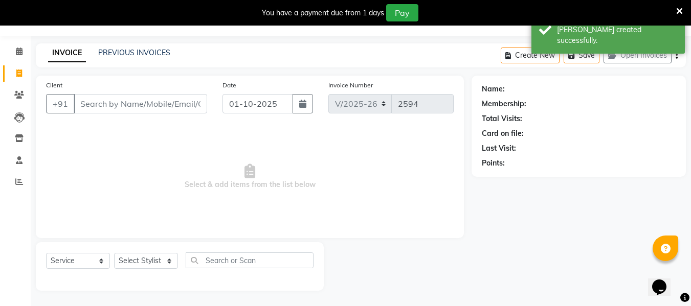
click at [112, 103] on input "Client" at bounding box center [140, 103] width 133 height 19
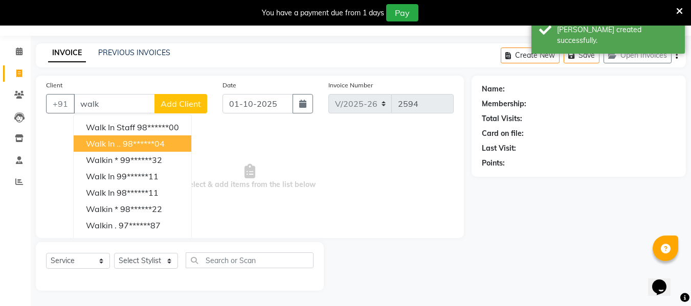
click at [118, 144] on span "Walk in .." at bounding box center [103, 144] width 35 height 10
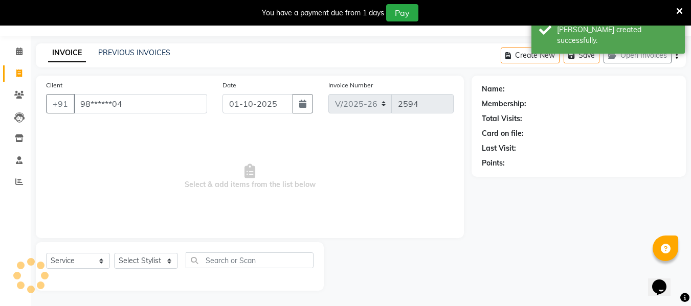
type input "98******04"
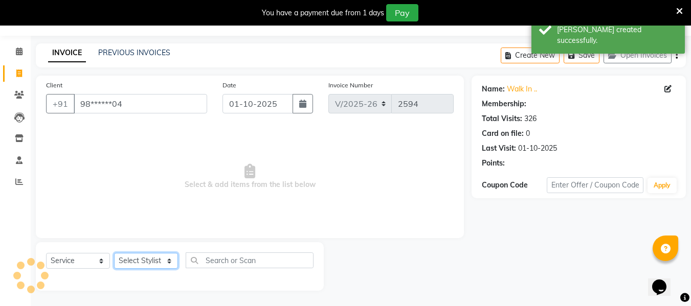
click at [145, 257] on select "Select Stylist [PERSON_NAME] [PERSON_NAME] EHATESHAM [PERSON_NAME] [PERSON_NAME…" at bounding box center [146, 261] width 64 height 16
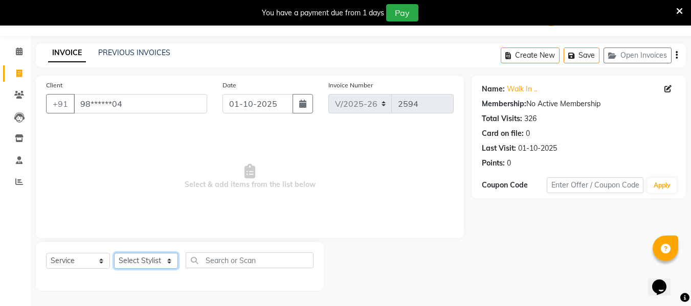
select select "39697"
click at [114, 253] on select "Select Stylist [PERSON_NAME] [PERSON_NAME] EHATESHAM [PERSON_NAME] [PERSON_NAME…" at bounding box center [146, 261] width 64 height 16
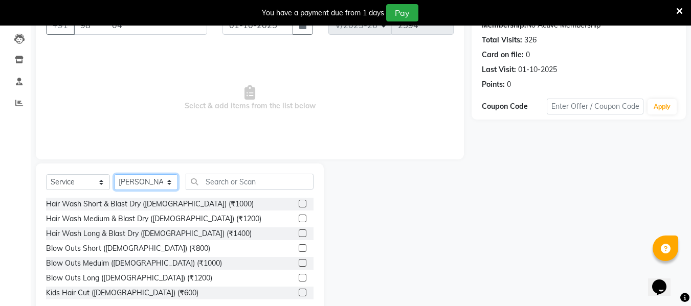
scroll to position [106, 0]
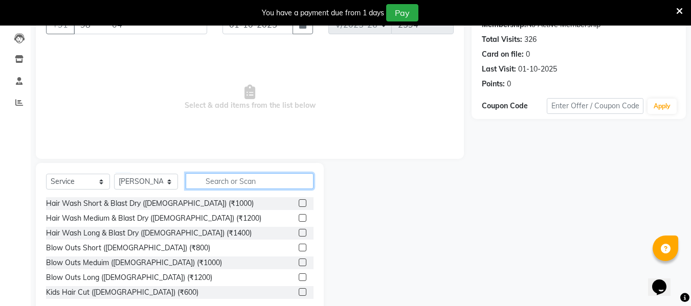
click at [223, 183] on input "text" at bounding box center [250, 181] width 128 height 16
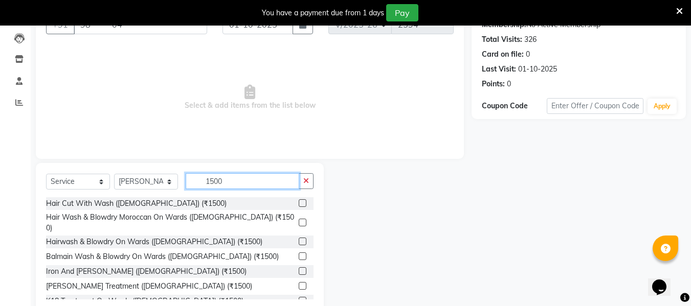
type input "1500"
click at [298, 219] on label at bounding box center [302, 223] width 8 height 8
click at [298, 220] on input "checkbox" at bounding box center [301, 223] width 7 height 7
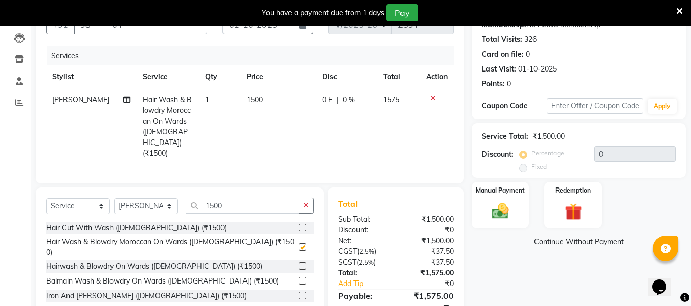
checkbox input "false"
click at [494, 205] on img at bounding box center [500, 211] width 29 height 20
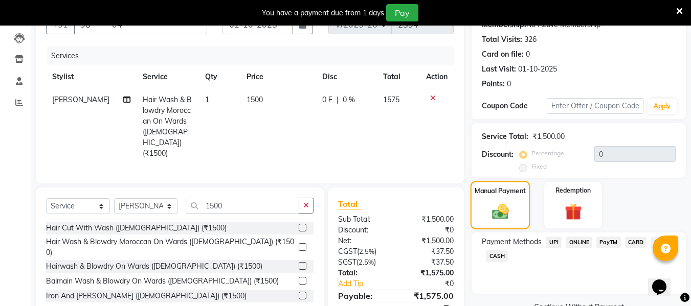
scroll to position [140, 0]
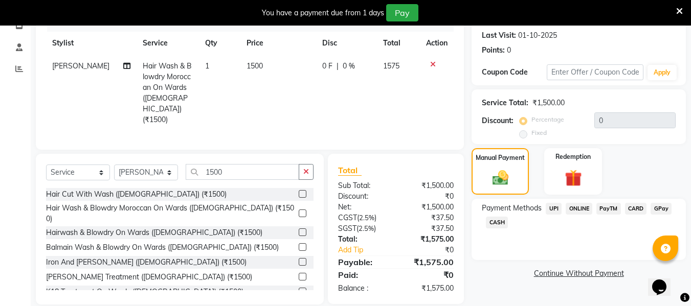
click at [632, 210] on span "CARD" at bounding box center [636, 209] width 22 height 12
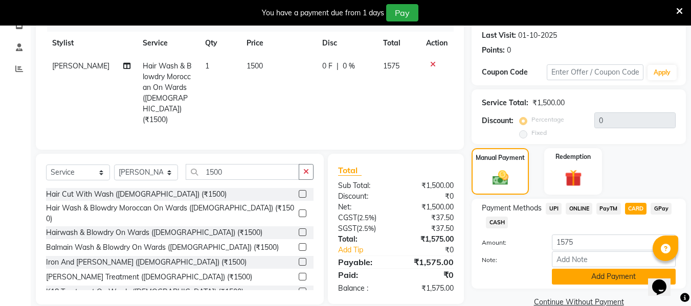
click at [607, 277] on button "Add Payment" at bounding box center [614, 277] width 124 height 16
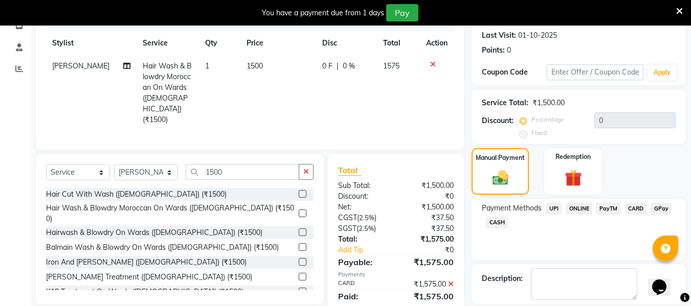
scroll to position [188, 0]
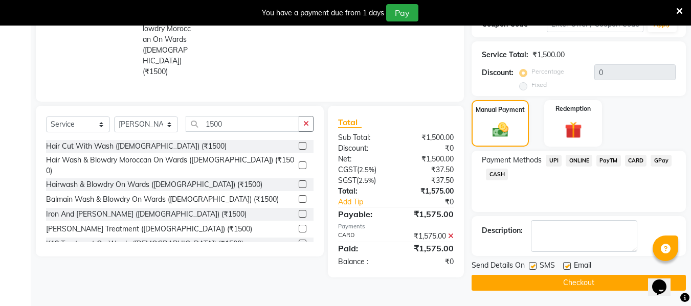
click at [599, 280] on button "Checkout" at bounding box center [578, 283] width 214 height 16
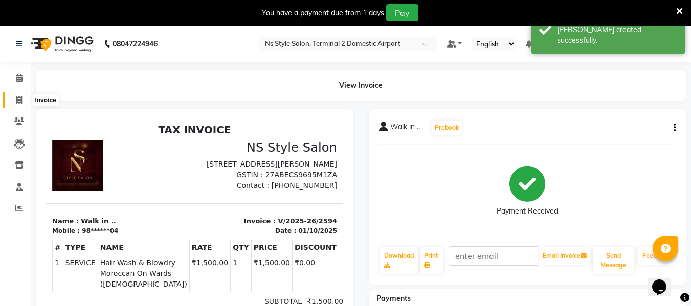
click at [17, 98] on icon at bounding box center [19, 100] width 6 height 8
select select "service"
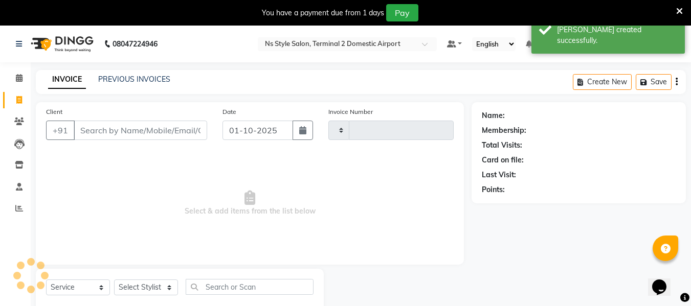
type input "2595"
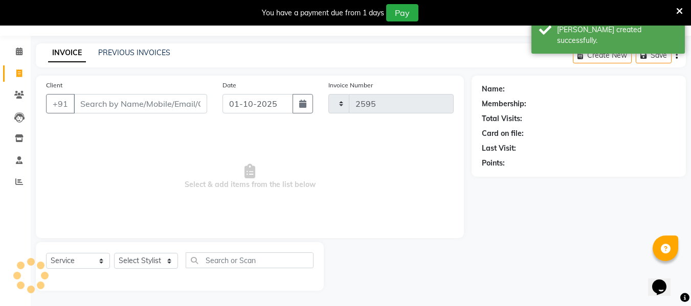
select select "5661"
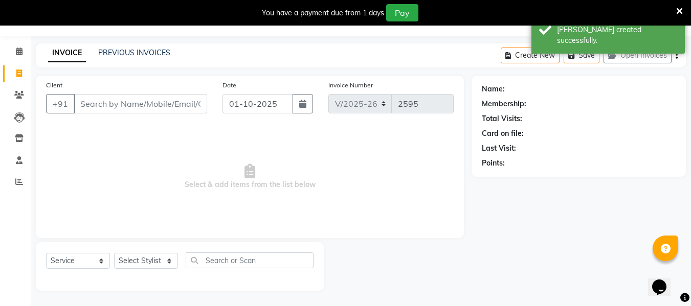
click at [120, 103] on input "Client" at bounding box center [140, 103] width 133 height 19
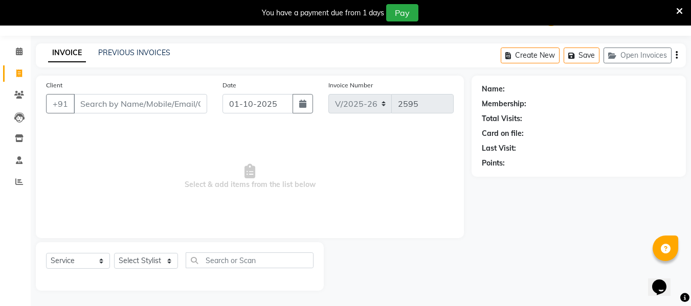
click at [120, 103] on input "Client" at bounding box center [140, 103] width 133 height 19
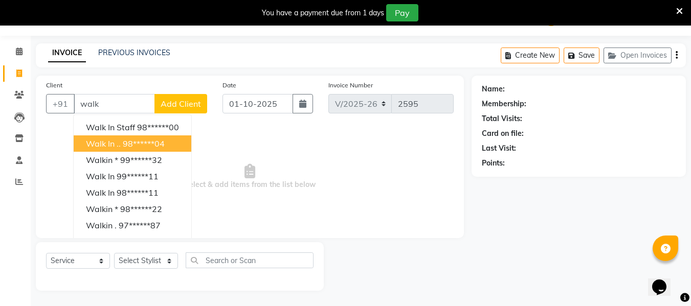
click at [135, 148] on ngb-highlight "98******04" at bounding box center [144, 144] width 42 height 10
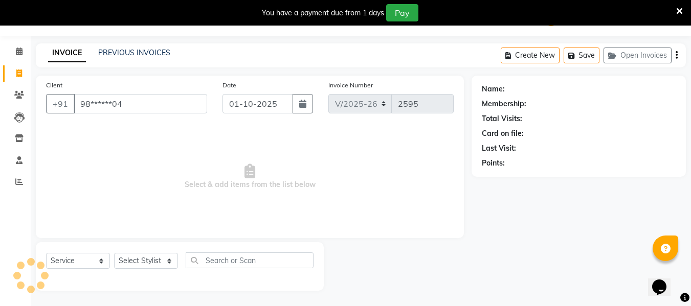
type input "98******04"
click at [145, 261] on select "Select Stylist [PERSON_NAME] [PERSON_NAME] EHATESHAM [PERSON_NAME] [PERSON_NAME…" at bounding box center [146, 261] width 64 height 16
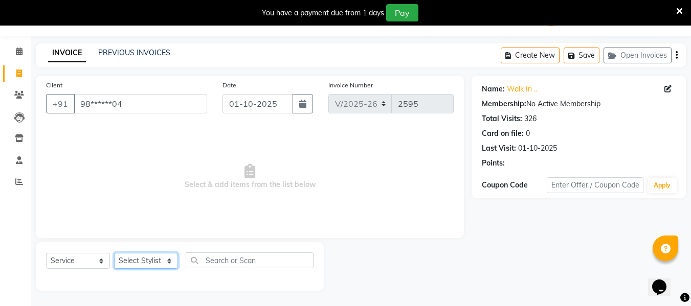
select select "39706"
click at [114, 253] on select "Select Stylist [PERSON_NAME] [PERSON_NAME] EHATESHAM [PERSON_NAME] [PERSON_NAME…" at bounding box center [146, 261] width 64 height 16
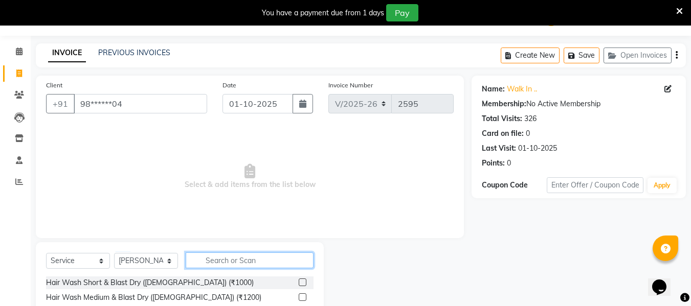
click at [222, 262] on input "text" at bounding box center [250, 260] width 128 height 16
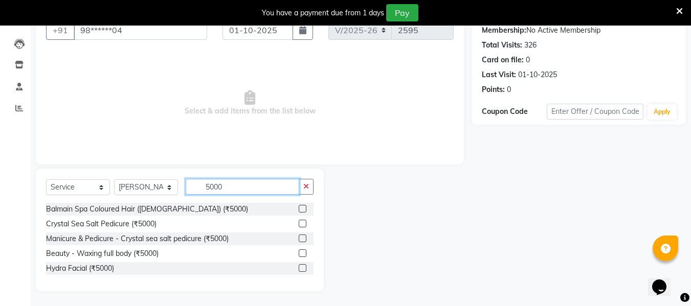
scroll to position [101, 0]
type input "5000"
click at [301, 211] on label at bounding box center [302, 208] width 8 height 8
click at [301, 211] on input "checkbox" at bounding box center [301, 208] width 7 height 7
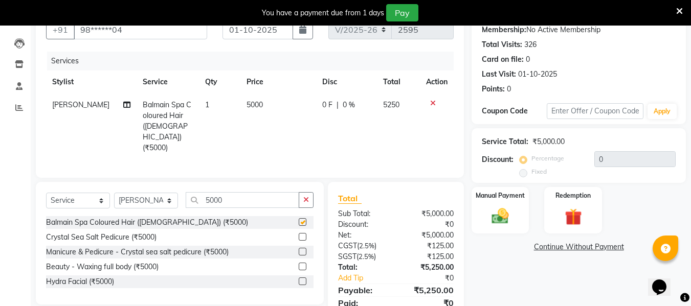
checkbox input "false"
click at [147, 193] on select "Select Stylist [PERSON_NAME] [PERSON_NAME] EHATESHAM [PERSON_NAME] [PERSON_NAME…" at bounding box center [146, 201] width 64 height 16
select select "39692"
click at [114, 193] on select "Select Stylist [PERSON_NAME] [PERSON_NAME] EHATESHAM [PERSON_NAME] [PERSON_NAME…" at bounding box center [146, 201] width 64 height 16
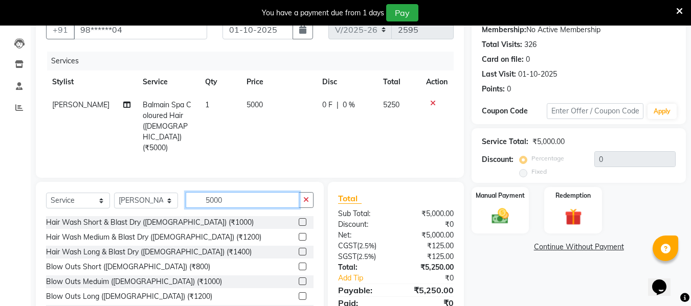
click at [256, 192] on input "5000" at bounding box center [242, 200] width 113 height 16
type input "5"
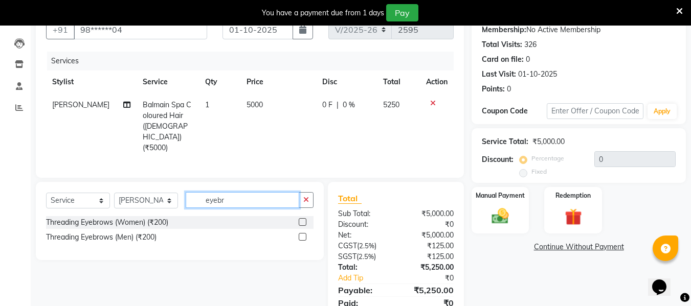
type input "eyebr"
click at [303, 233] on div at bounding box center [301, 238] width 7 height 11
click at [303, 233] on label at bounding box center [302, 237] width 8 height 8
click at [303, 234] on input "checkbox" at bounding box center [301, 237] width 7 height 7
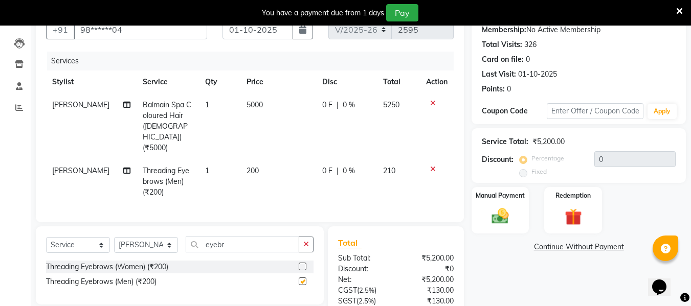
checkbox input "false"
click at [139, 237] on select "Select Stylist [PERSON_NAME] [PERSON_NAME] EHATESHAM [PERSON_NAME] [PERSON_NAME…" at bounding box center [146, 245] width 64 height 16
select select "39699"
click at [114, 237] on select "Select Stylist [PERSON_NAME] [PERSON_NAME] EHATESHAM [PERSON_NAME] [PERSON_NAME…" at bounding box center [146, 245] width 64 height 16
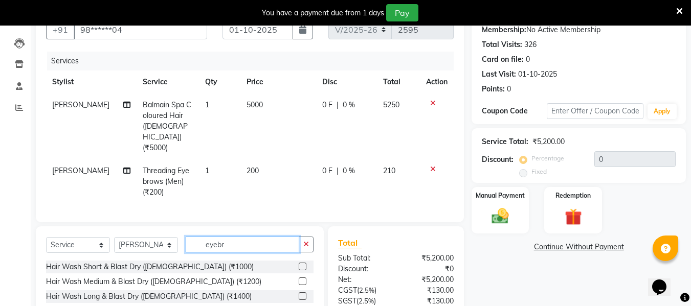
click at [239, 237] on input "eyebr" at bounding box center [242, 245] width 113 height 16
type input "e"
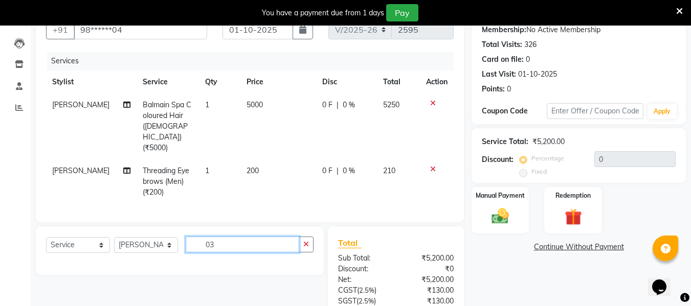
type input "0"
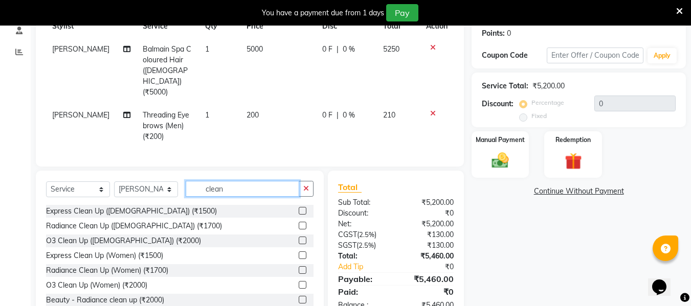
scroll to position [31, 0]
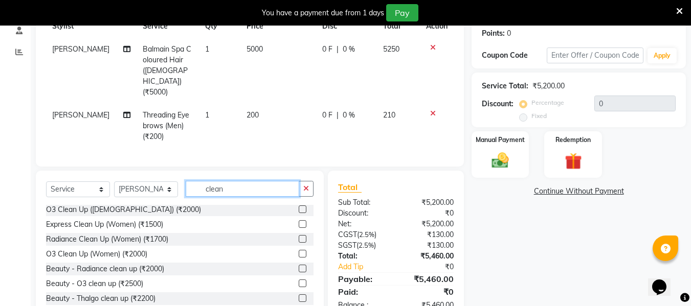
type input "clean"
click at [298, 280] on label at bounding box center [302, 284] width 8 height 8
click at [298, 281] on input "checkbox" at bounding box center [301, 284] width 7 height 7
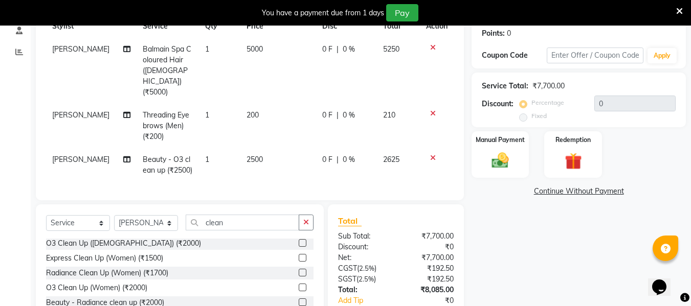
checkbox input "false"
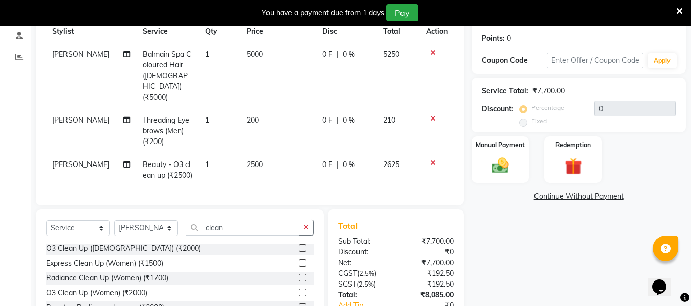
scroll to position [152, 0]
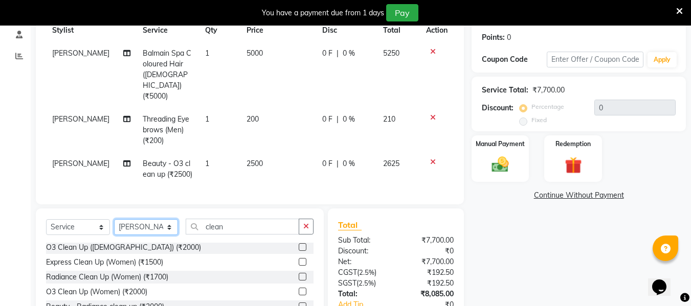
click at [146, 219] on select "Select Stylist [PERSON_NAME] [PERSON_NAME] EHATESHAM [PERSON_NAME] [PERSON_NAME…" at bounding box center [146, 227] width 64 height 16
select select "39692"
click at [114, 219] on select "Select Stylist [PERSON_NAME] [PERSON_NAME] EHATESHAM [PERSON_NAME] [PERSON_NAME…" at bounding box center [146, 227] width 64 height 16
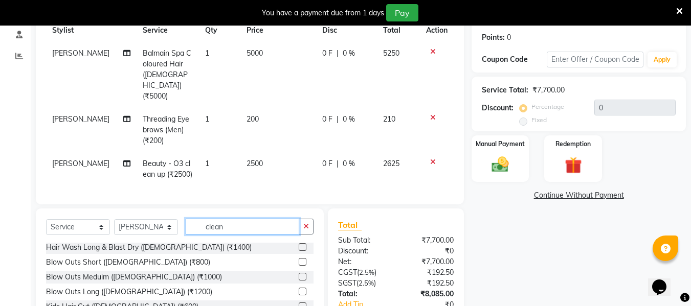
click at [240, 219] on input "clean" at bounding box center [242, 227] width 113 height 16
type input "c"
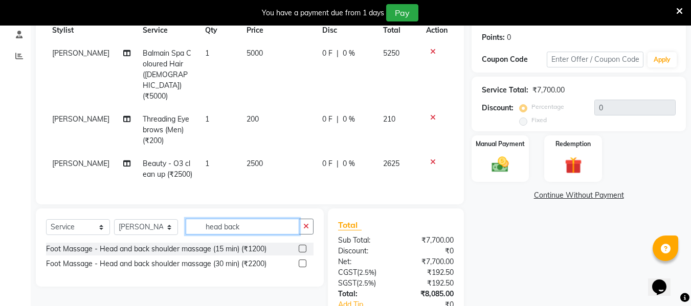
type input "head back"
click at [302, 260] on label at bounding box center [302, 264] width 8 height 8
click at [302, 261] on input "checkbox" at bounding box center [301, 264] width 7 height 7
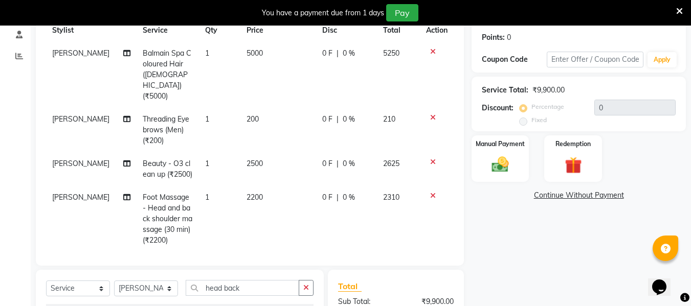
checkbox input "false"
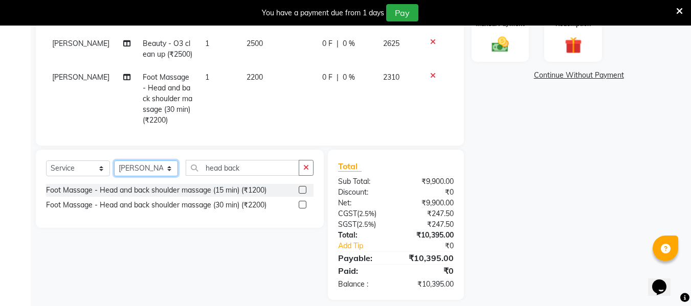
click at [170, 160] on select "Select Stylist [PERSON_NAME] [PERSON_NAME] EHATESHAM [PERSON_NAME] [PERSON_NAME…" at bounding box center [146, 168] width 64 height 16
select select "39697"
click at [114, 160] on select "Select Stylist [PERSON_NAME] [PERSON_NAME] EHATESHAM [PERSON_NAME] [PERSON_NAME…" at bounding box center [146, 168] width 64 height 16
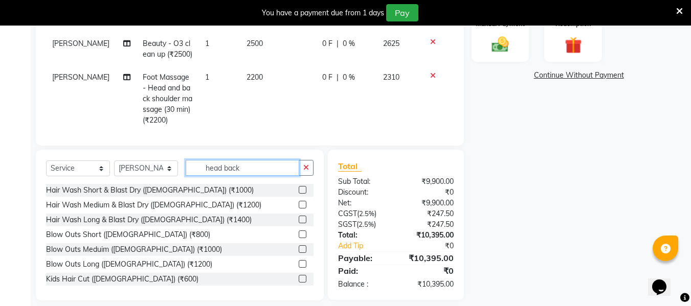
click at [247, 160] on input "head back" at bounding box center [242, 168] width 113 height 16
type input "h"
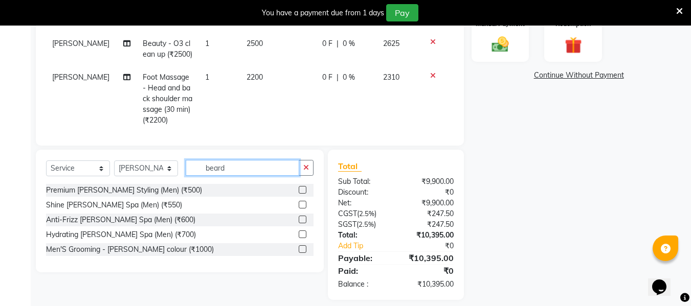
type input "beard"
click at [304, 186] on label at bounding box center [302, 190] width 8 height 8
click at [304, 187] on input "checkbox" at bounding box center [301, 190] width 7 height 7
checkbox input "false"
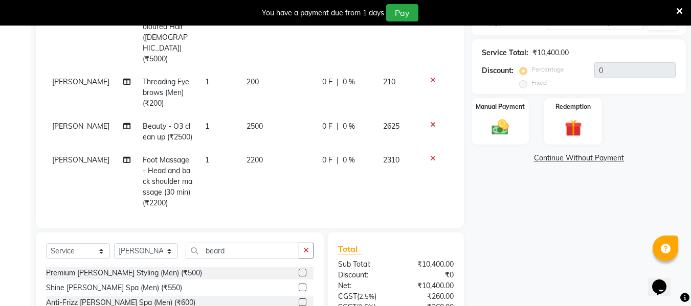
scroll to position [189, 0]
click at [502, 130] on img at bounding box center [500, 128] width 29 height 20
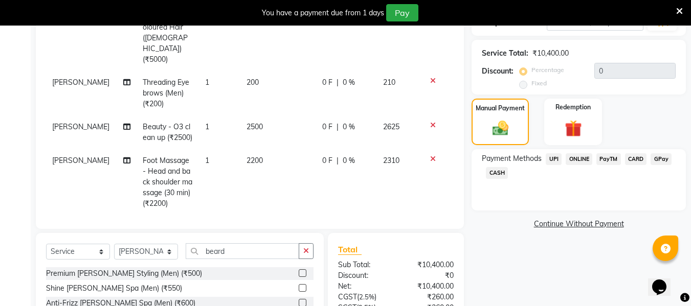
click at [497, 177] on span "CASH" at bounding box center [497, 173] width 22 height 12
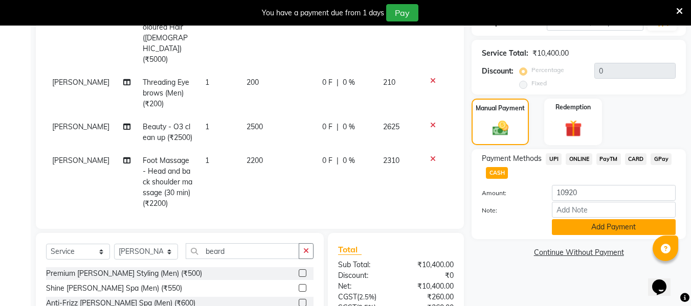
click at [583, 234] on button "Add Payment" at bounding box center [614, 227] width 124 height 16
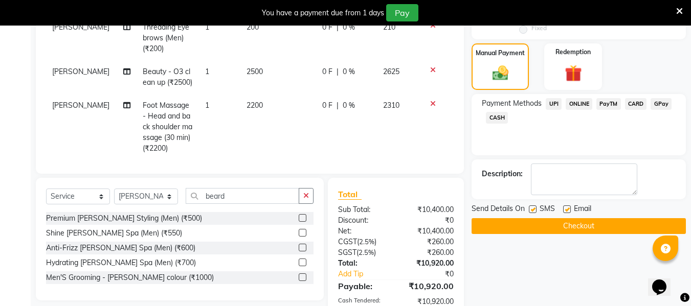
scroll to position [245, 0]
click at [584, 229] on button "Checkout" at bounding box center [578, 226] width 214 height 16
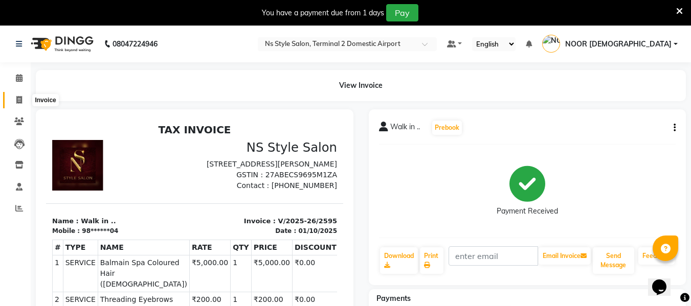
click at [17, 100] on icon at bounding box center [19, 100] width 6 height 8
select select "5661"
select select "service"
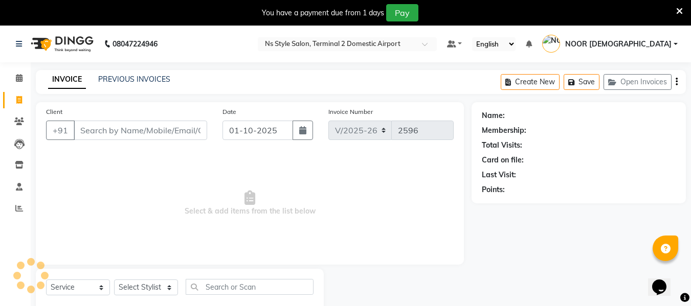
scroll to position [27, 0]
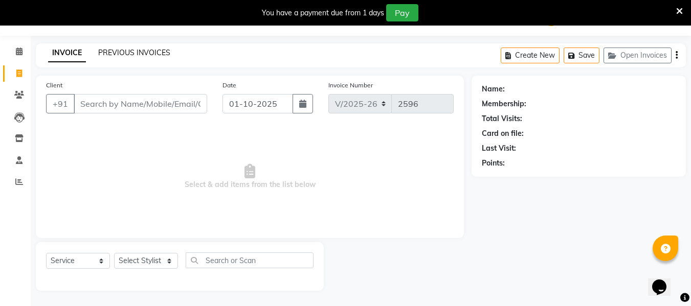
click at [133, 53] on link "PREVIOUS INVOICES" at bounding box center [134, 52] width 72 height 9
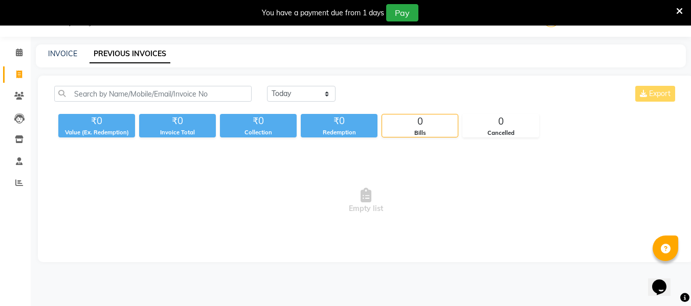
scroll to position [27, 0]
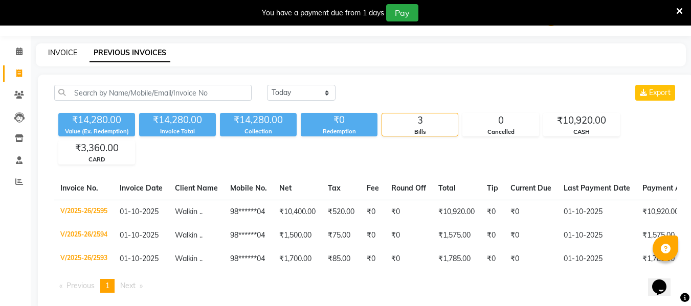
click at [64, 54] on link "INVOICE" at bounding box center [62, 52] width 29 height 9
select select "service"
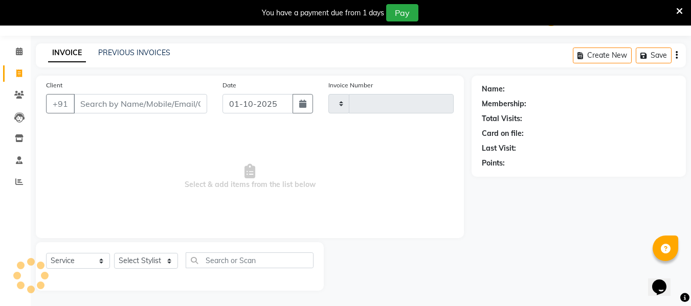
type input "2596"
select select "5661"
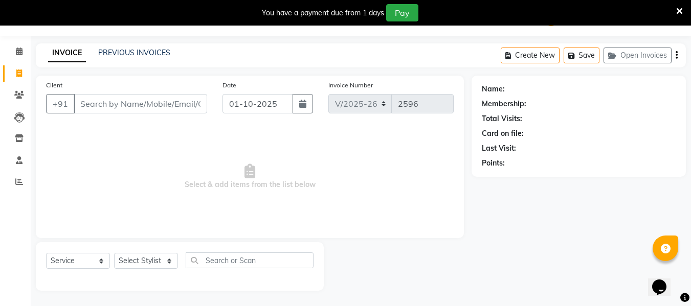
click at [111, 101] on input "Client" at bounding box center [140, 103] width 133 height 19
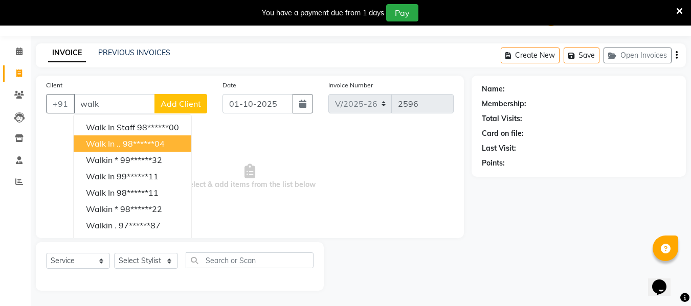
click at [123, 144] on ngb-highlight "98******04" at bounding box center [144, 144] width 42 height 10
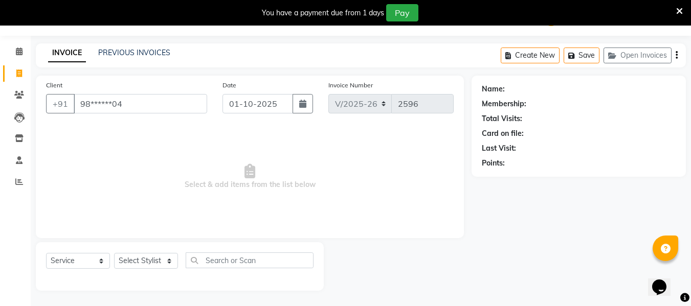
type input "98******04"
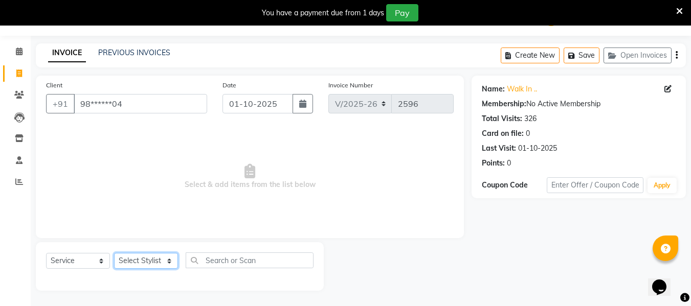
click at [143, 262] on select "Select Stylist [PERSON_NAME] [PERSON_NAME] EHATESHAM [PERSON_NAME] [PERSON_NAME…" at bounding box center [146, 261] width 64 height 16
select select "39697"
click at [114, 253] on select "Select Stylist [PERSON_NAME] [PERSON_NAME] EHATESHAM [PERSON_NAME] [PERSON_NAME…" at bounding box center [146, 261] width 64 height 16
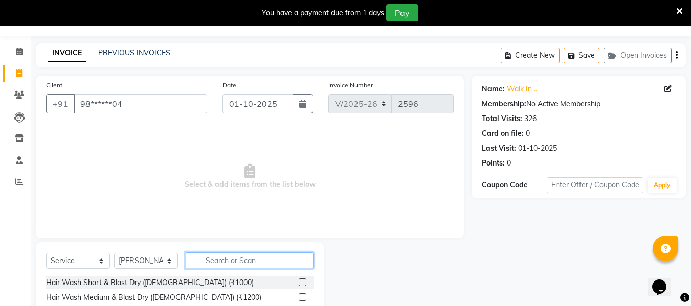
click at [255, 264] on input "text" at bounding box center [250, 260] width 128 height 16
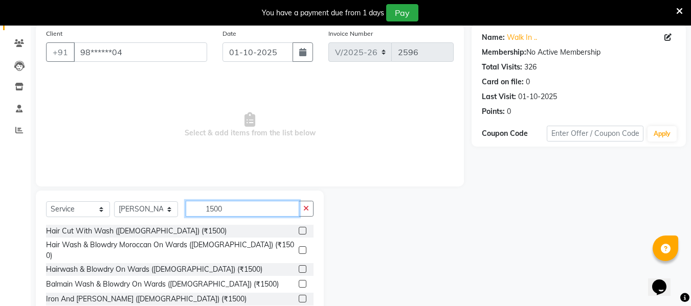
scroll to position [79, 0]
type input "1500"
click at [298, 246] on label at bounding box center [302, 250] width 8 height 8
click at [298, 247] on input "checkbox" at bounding box center [301, 250] width 7 height 7
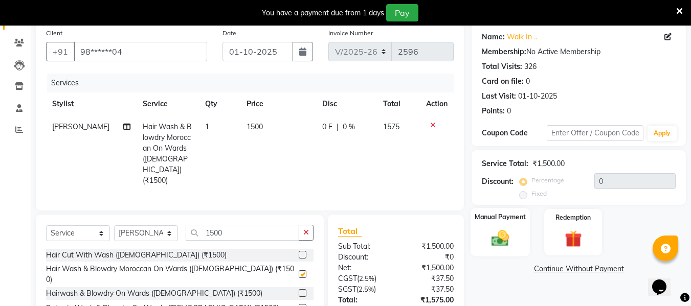
checkbox input "false"
click at [499, 235] on img at bounding box center [500, 238] width 29 height 20
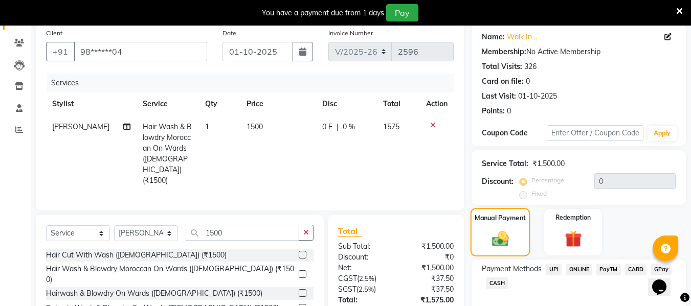
scroll to position [140, 0]
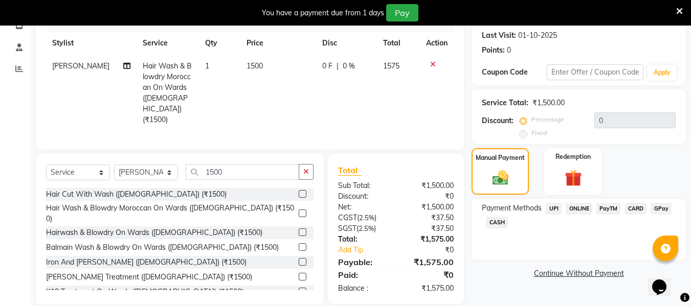
click at [635, 207] on span "CARD" at bounding box center [636, 209] width 22 height 12
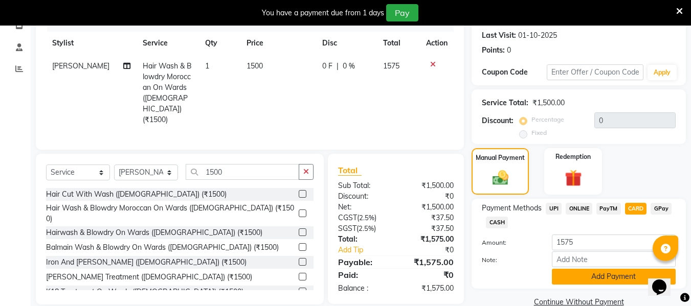
click at [616, 274] on button "Add Payment" at bounding box center [614, 277] width 124 height 16
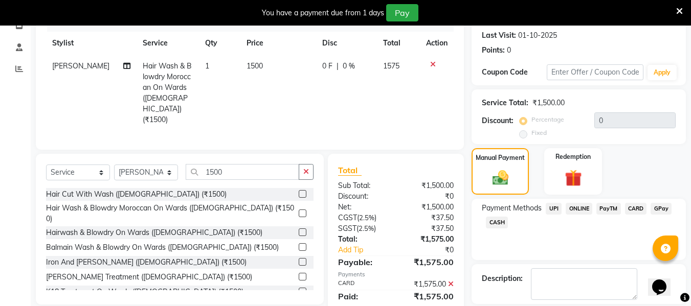
scroll to position [188, 0]
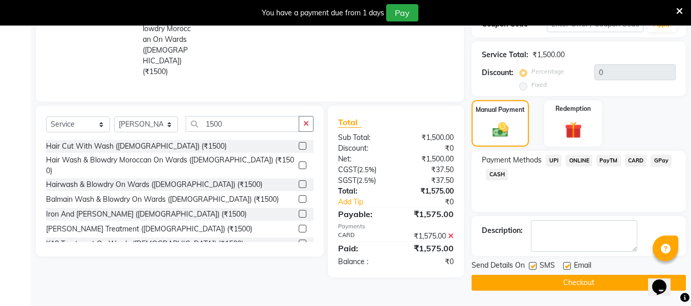
click at [612, 275] on button "Checkout" at bounding box center [578, 283] width 214 height 16
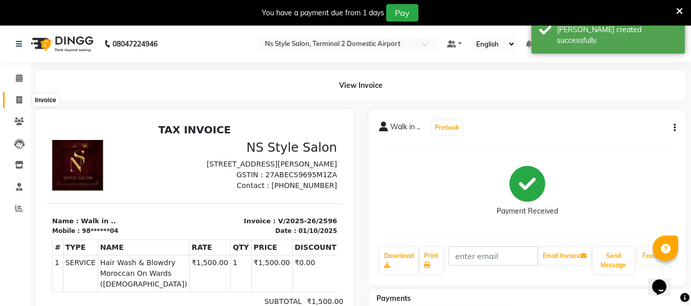
click at [25, 98] on span at bounding box center [19, 101] width 18 height 12
select select "service"
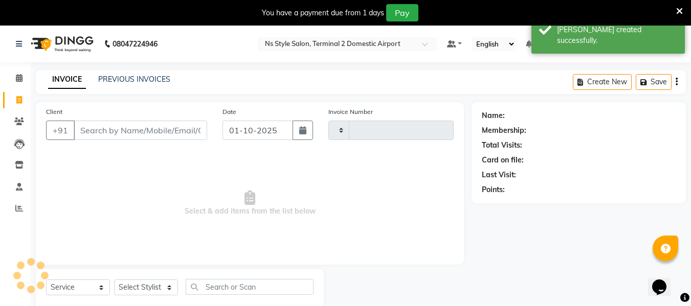
type input "2597"
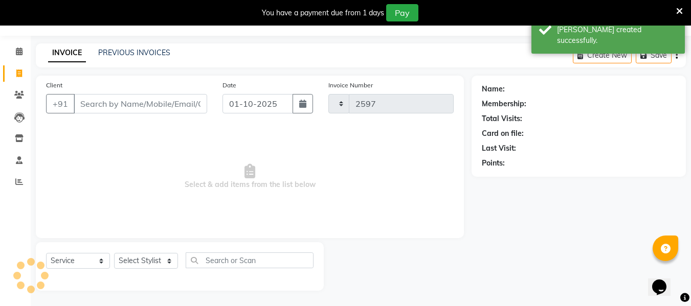
select select "5661"
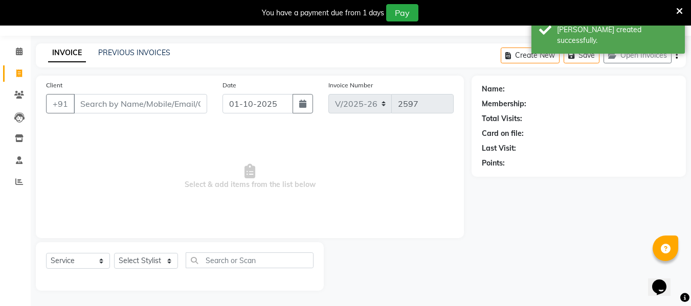
click at [116, 103] on input "Client" at bounding box center [140, 103] width 133 height 19
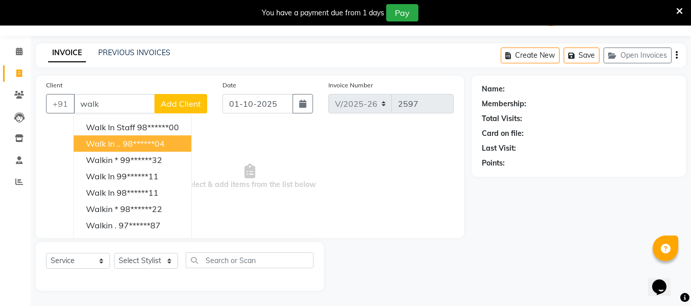
click at [131, 146] on ngb-highlight "98******04" at bounding box center [144, 144] width 42 height 10
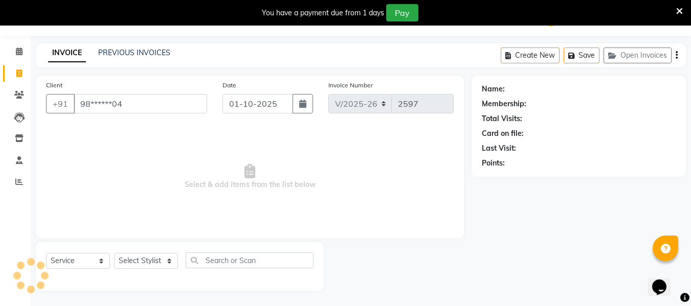
type input "98******04"
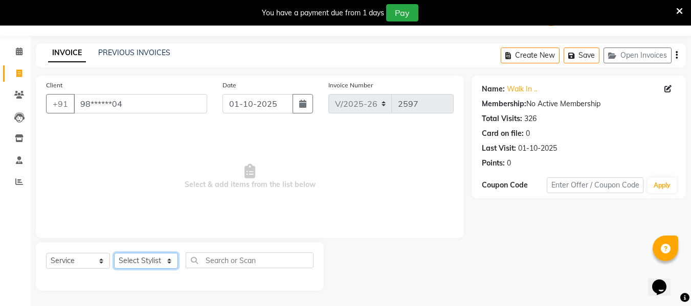
click at [142, 255] on select "Select Stylist [PERSON_NAME] [PERSON_NAME] EHATESHAM [PERSON_NAME] [PERSON_NAME…" at bounding box center [146, 261] width 64 height 16
select select "39697"
click at [114, 253] on select "Select Stylist [PERSON_NAME] [PERSON_NAME] EHATESHAM [PERSON_NAME] [PERSON_NAME…" at bounding box center [146, 261] width 64 height 16
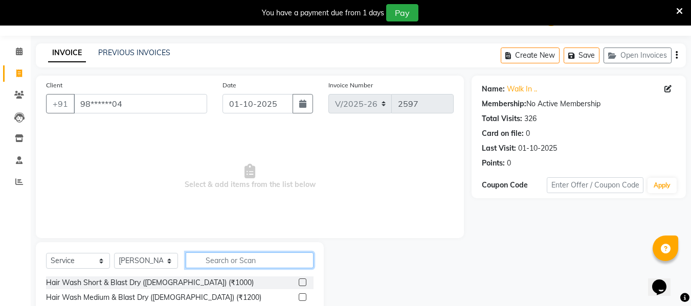
click at [238, 254] on input "text" at bounding box center [250, 260] width 128 height 16
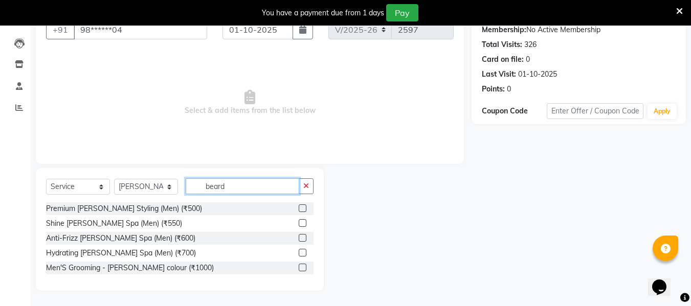
type input "beard"
click at [300, 210] on label at bounding box center [302, 208] width 8 height 8
click at [300, 210] on input "checkbox" at bounding box center [301, 208] width 7 height 7
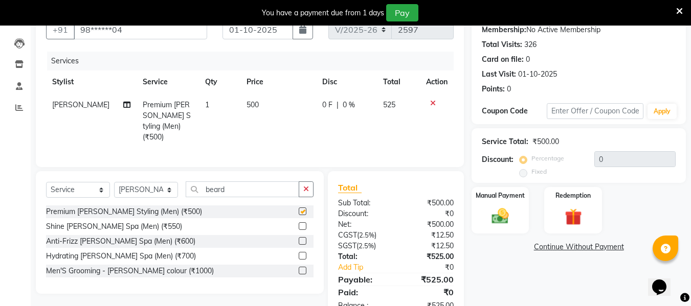
checkbox input "false"
click at [507, 215] on img at bounding box center [500, 216] width 29 height 20
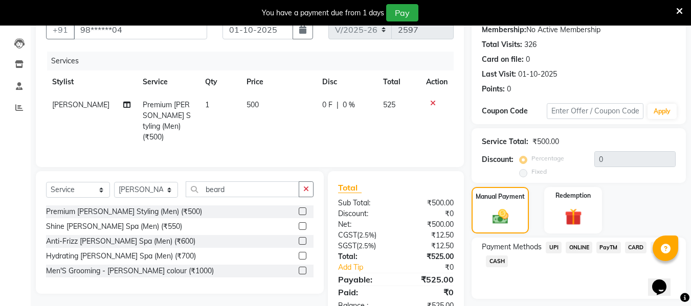
click at [634, 245] on span "CARD" at bounding box center [636, 248] width 22 height 12
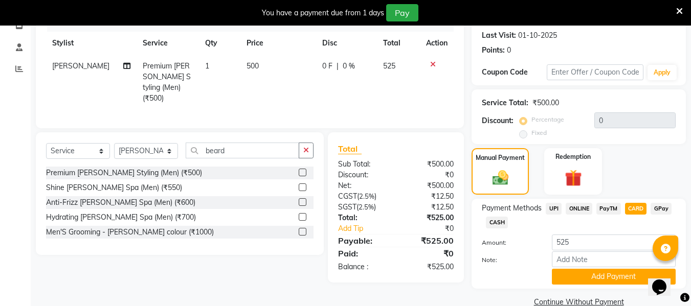
scroll to position [140, 0]
click at [610, 272] on button "Add Payment" at bounding box center [614, 276] width 124 height 16
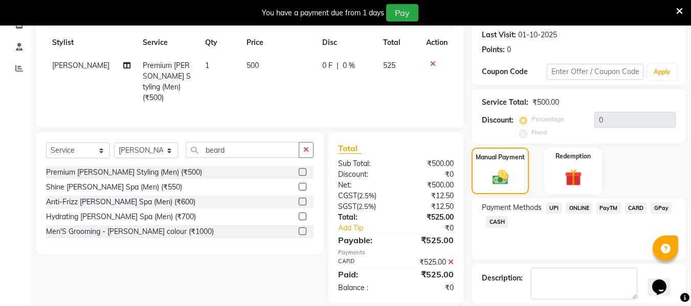
scroll to position [188, 0]
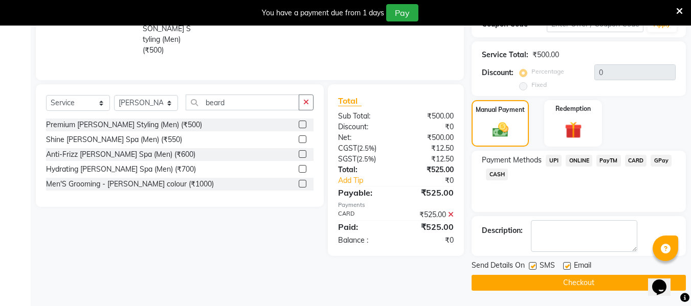
click at [591, 284] on button "Checkout" at bounding box center [578, 283] width 214 height 16
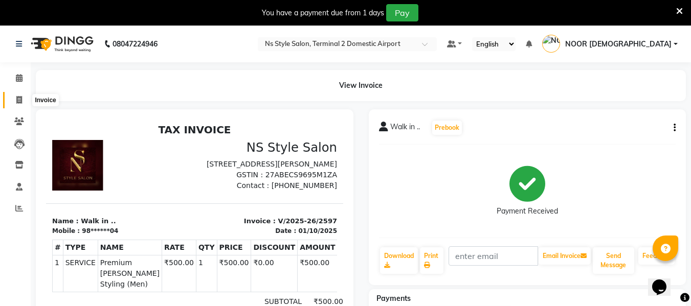
click at [19, 104] on span at bounding box center [19, 101] width 18 height 12
select select "service"
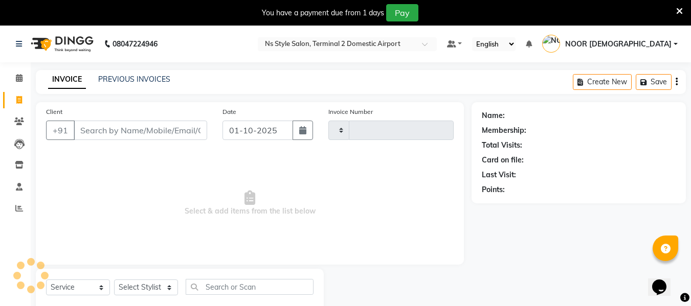
type input "2602"
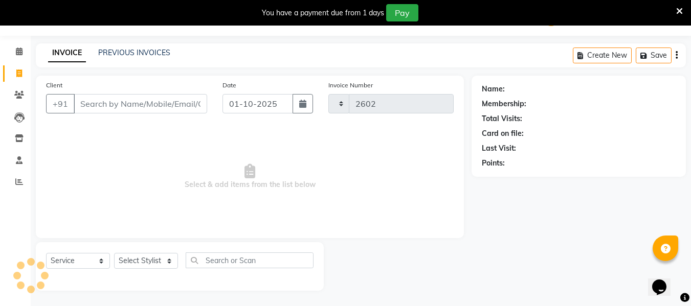
select select "5661"
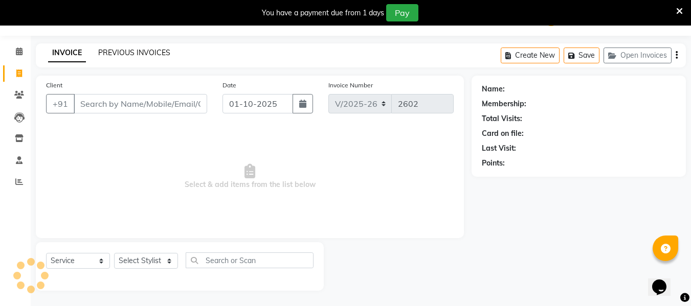
click at [137, 54] on link "PREVIOUS INVOICES" at bounding box center [134, 52] width 72 height 9
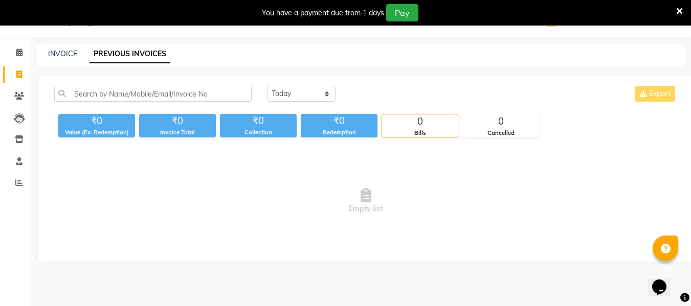
scroll to position [27, 0]
